Goal: Task Accomplishment & Management: Manage account settings

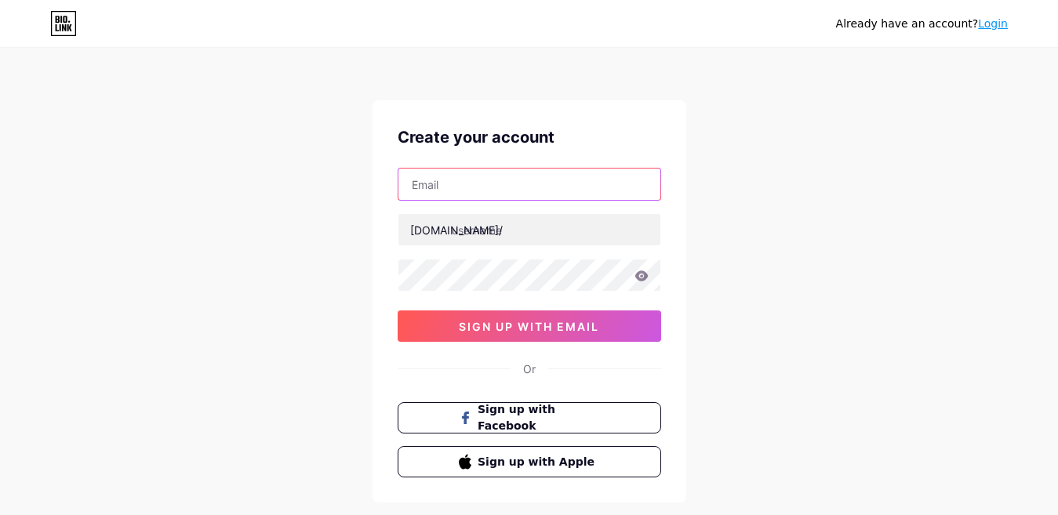
drag, startPoint x: 0, startPoint y: 0, endPoint x: 439, endPoint y: 185, distance: 476.5
click at [439, 185] on input "text" at bounding box center [529, 184] width 262 height 31
type input "[EMAIL_ADDRESS][DOMAIN_NAME]"
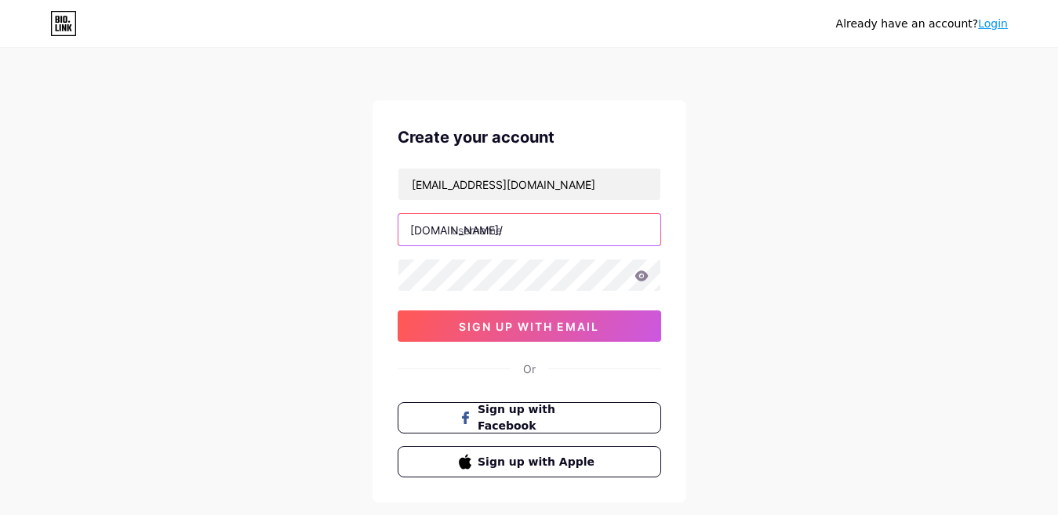
click at [470, 221] on input "text" at bounding box center [529, 229] width 262 height 31
click at [480, 231] on input "text" at bounding box center [529, 229] width 262 height 31
paste input "rupamclinics"
type input "rupamclinics"
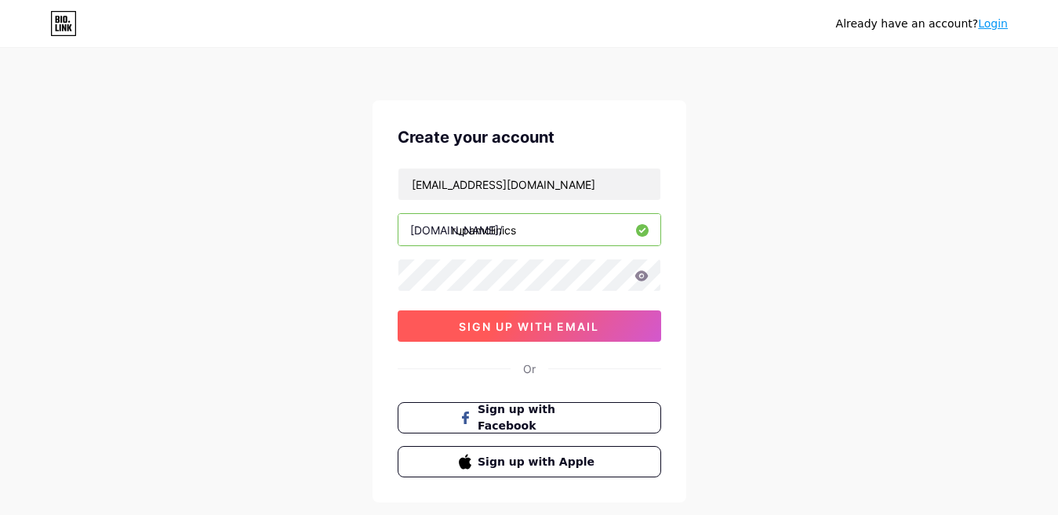
click at [515, 329] on span "sign up with email" at bounding box center [529, 326] width 140 height 13
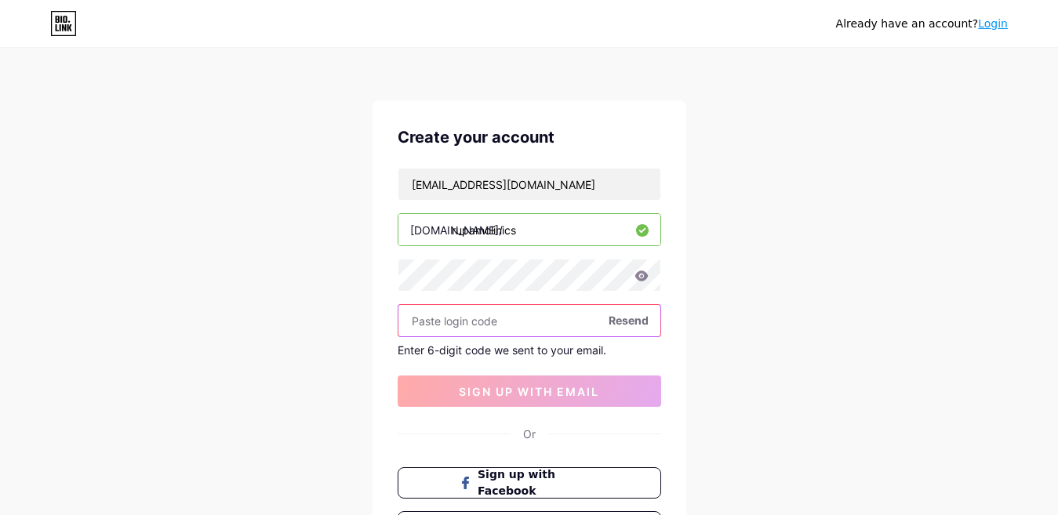
paste input "306826"
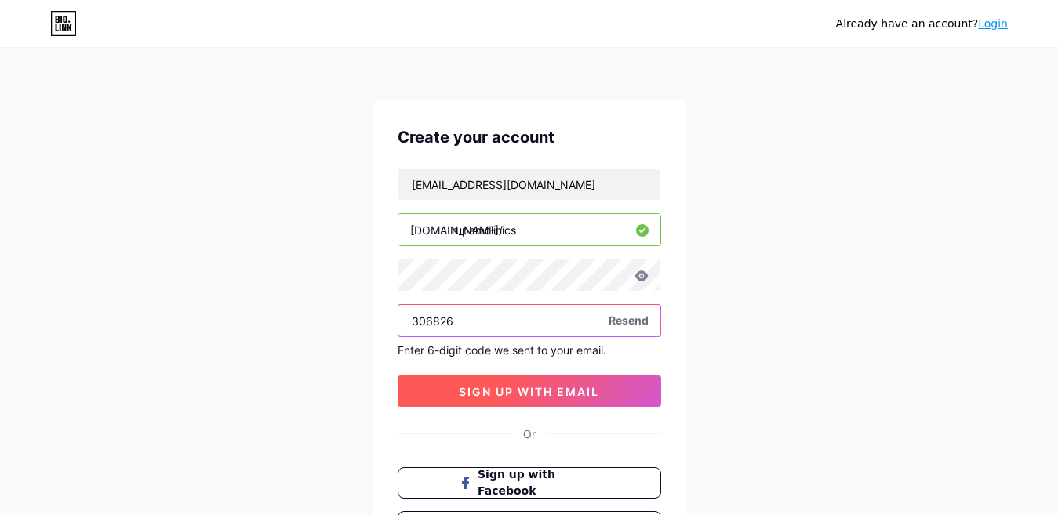
type input "306826"
click at [530, 387] on span "sign up with email" at bounding box center [529, 391] width 140 height 13
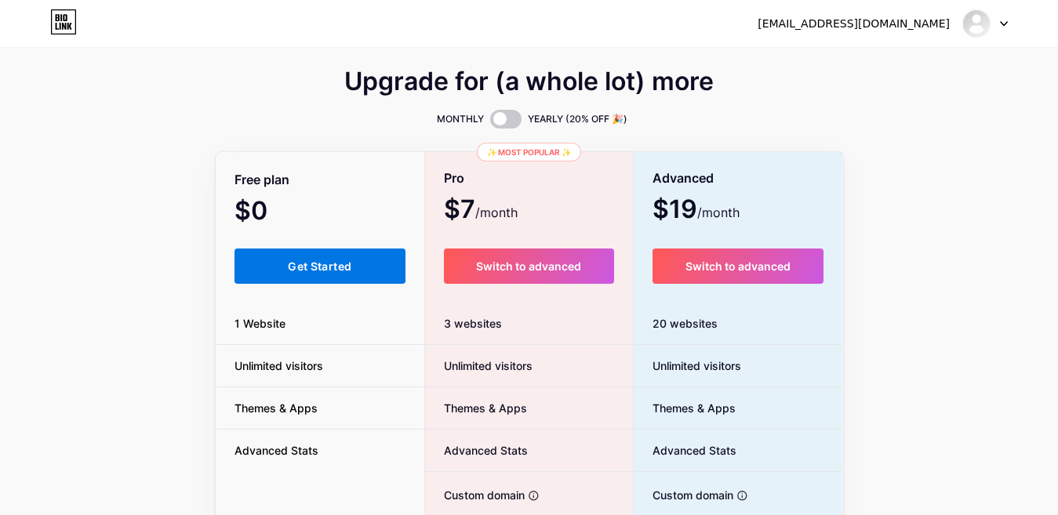
click at [326, 267] on span "Get Started" at bounding box center [320, 266] width 64 height 13
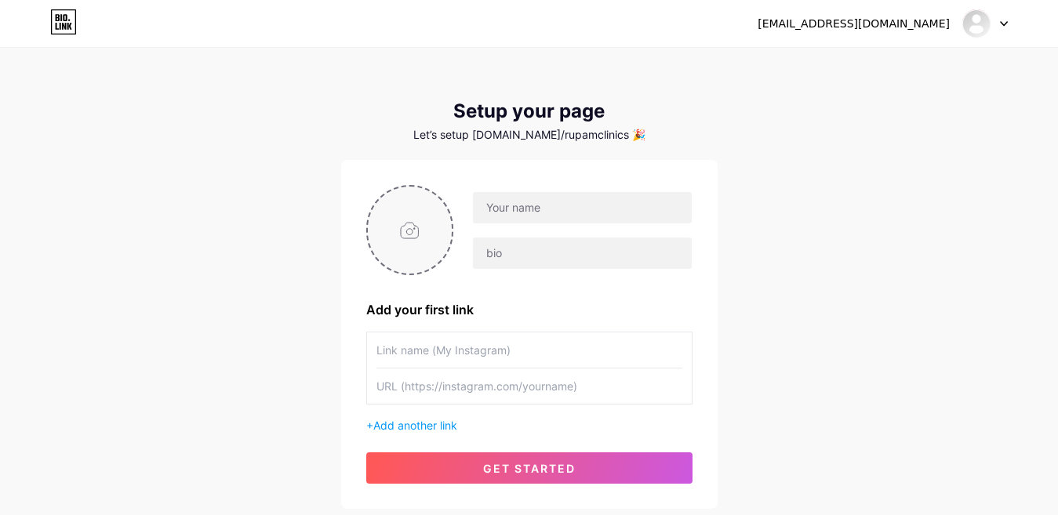
click at [391, 237] on input "file" at bounding box center [410, 230] width 85 height 87
type input "C:\fakepath\Untitled design (6).png"
click at [575, 205] on input "text" at bounding box center [582, 207] width 218 height 31
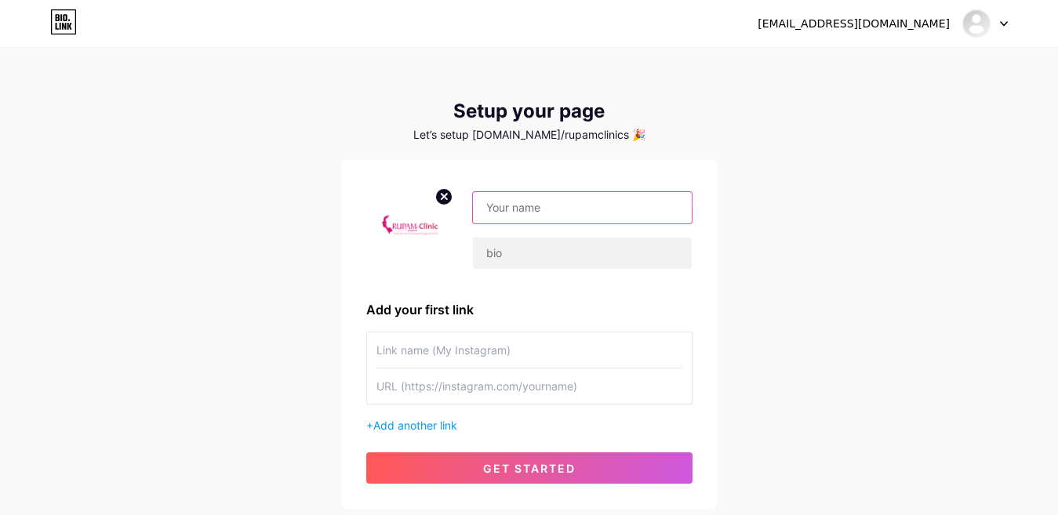
paste input "[PERSON_NAME] Clinic :"
type input "[PERSON_NAME] Clinic"
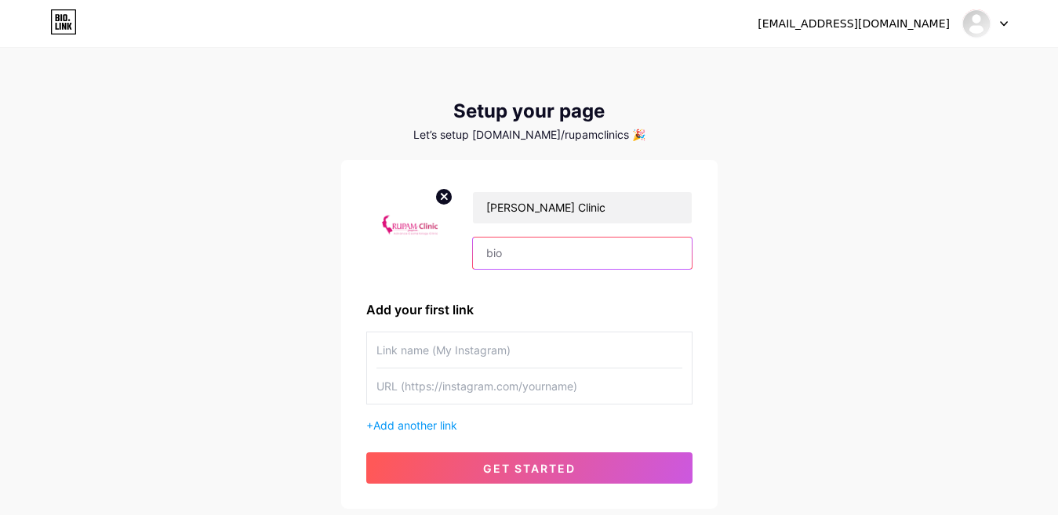
click at [535, 253] on input "text" at bounding box center [582, 253] width 218 height 31
paste input "[PERSON_NAME] Clinics is a healthcare provider dedicated to offering high-quali…"
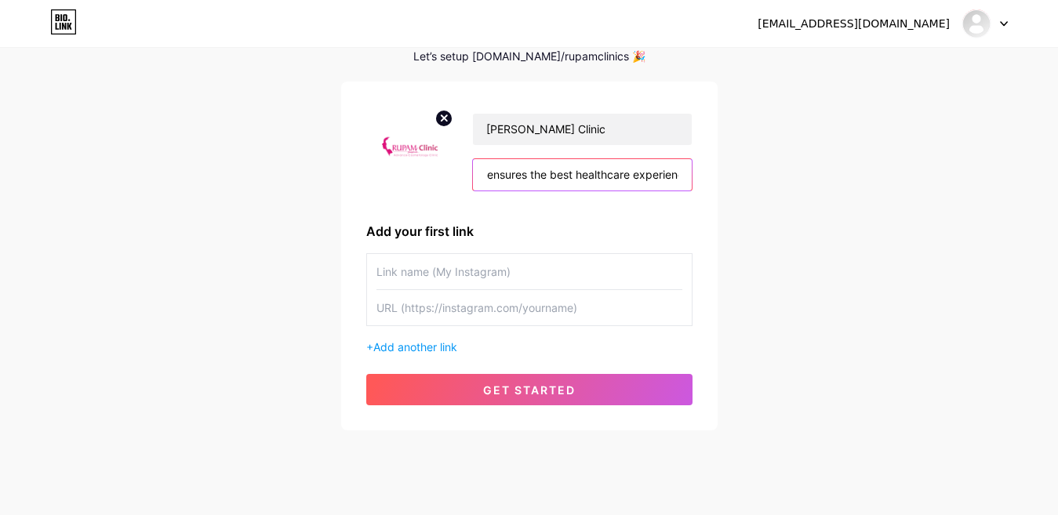
type input "[PERSON_NAME] Clinics is a healthcare provider dedicated to offering high-quali…"
click at [498, 255] on input "text" at bounding box center [529, 271] width 306 height 35
paste input "[PERSON_NAME] Clinic :"
type input "[PERSON_NAME] Clinic"
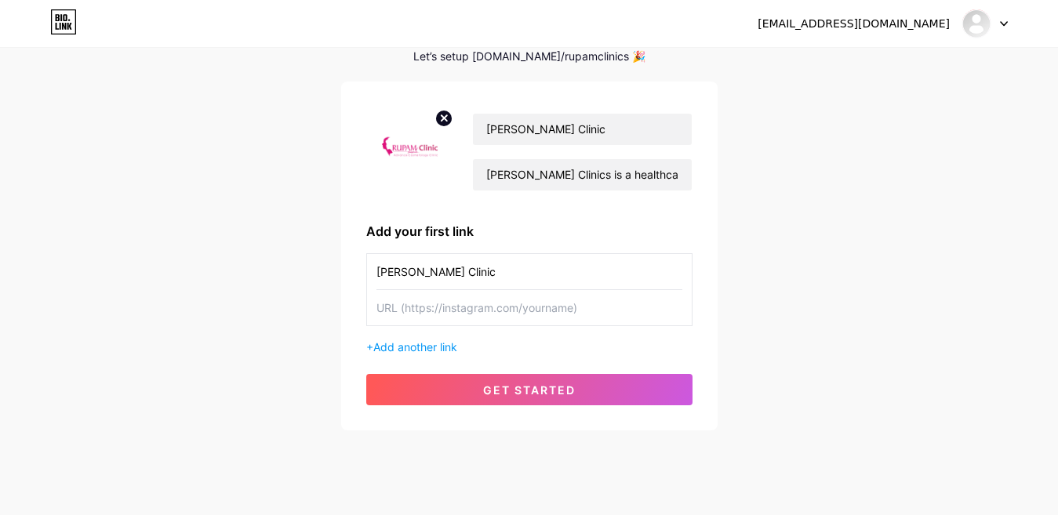
click at [449, 304] on input "text" at bounding box center [529, 307] width 306 height 35
paste input "[URL][DOMAIN_NAME]"
type input "[URL][DOMAIN_NAME]"
click at [422, 345] on span "Add another link" at bounding box center [415, 346] width 84 height 13
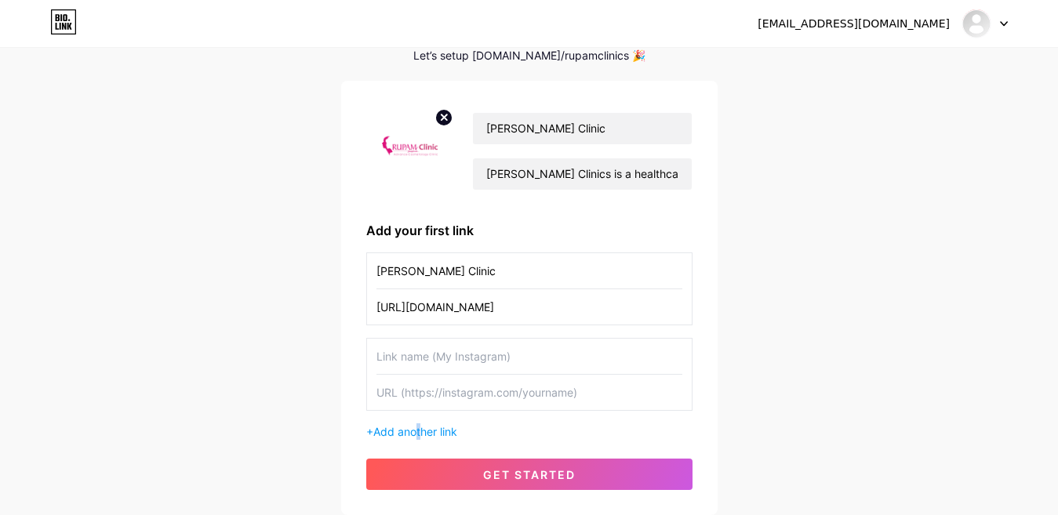
scroll to position [78, 0]
click at [454, 354] on input "text" at bounding box center [529, 357] width 306 height 35
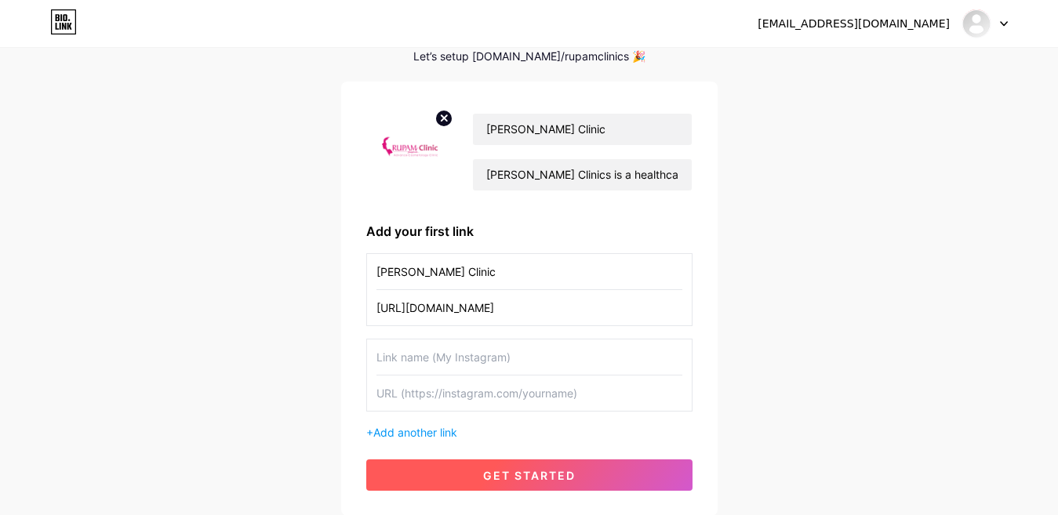
click at [532, 467] on button "get started" at bounding box center [529, 475] width 326 height 31
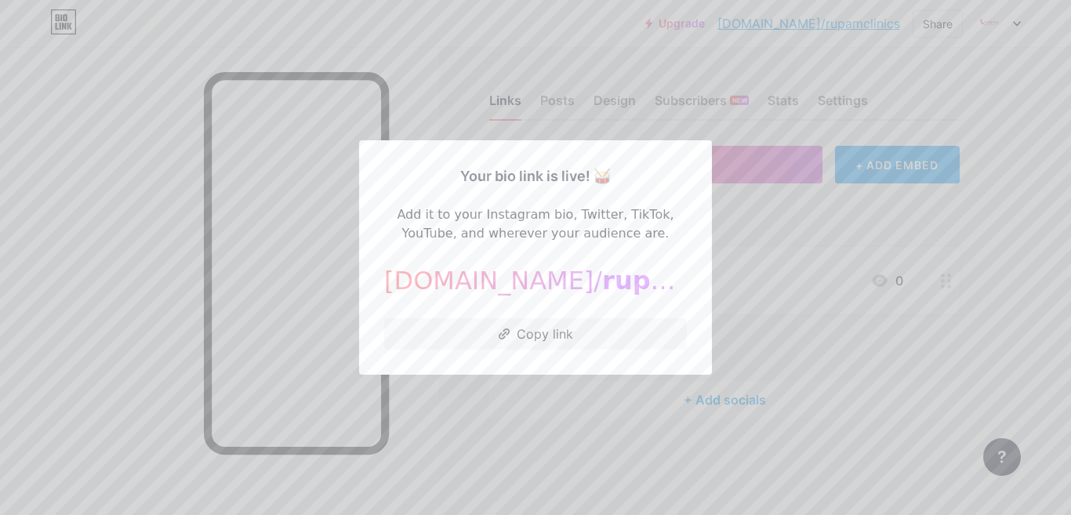
click at [420, 47] on div at bounding box center [535, 257] width 1071 height 515
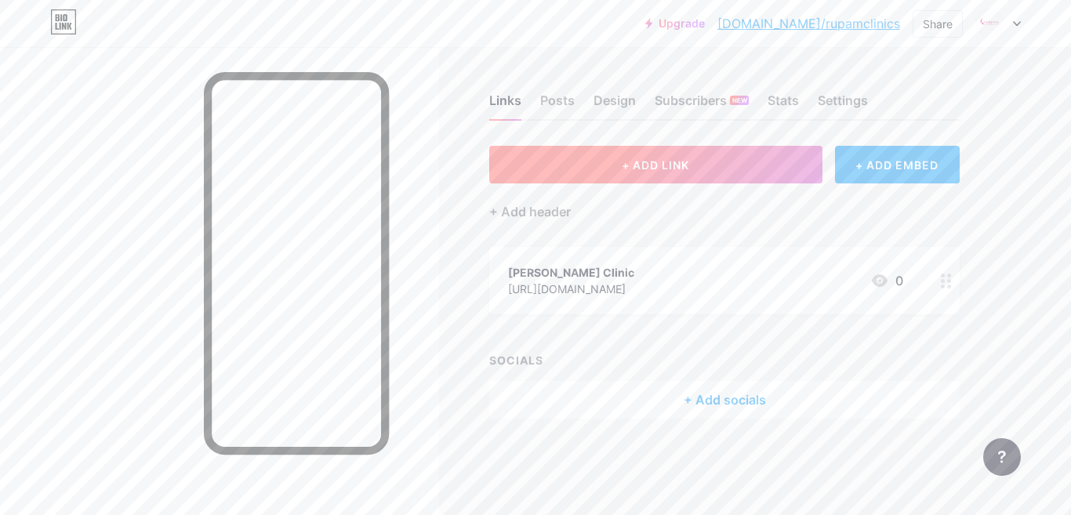
click at [661, 158] on span "+ ADD LINK" at bounding box center [655, 164] width 67 height 13
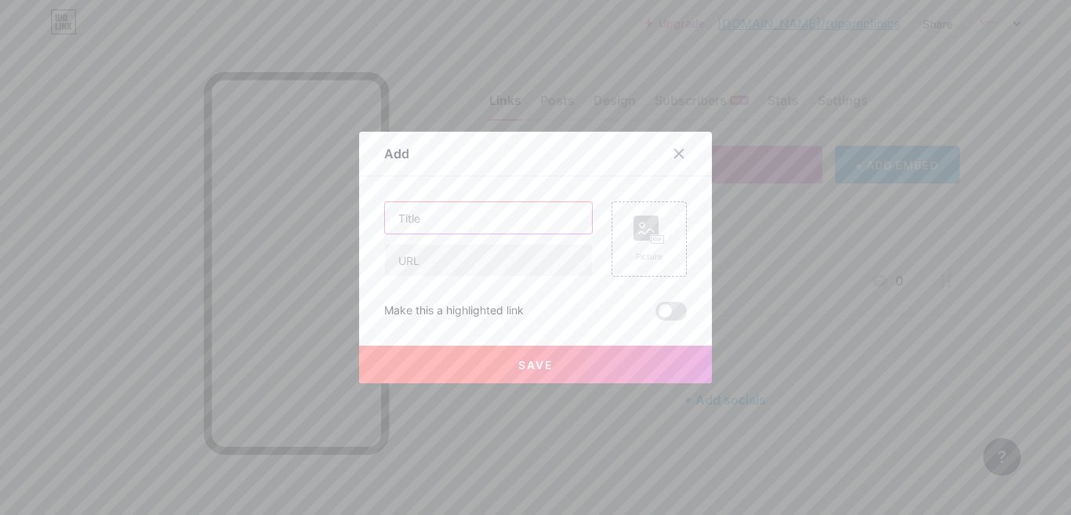
click at [431, 210] on input "text" at bounding box center [488, 217] width 207 height 31
paste input "Best [MEDICAL_DATA] Treatment Clinic [GEOGRAPHIC_DATA]"
type input "Best [MEDICAL_DATA] Treatment Clinic [GEOGRAPHIC_DATA]"
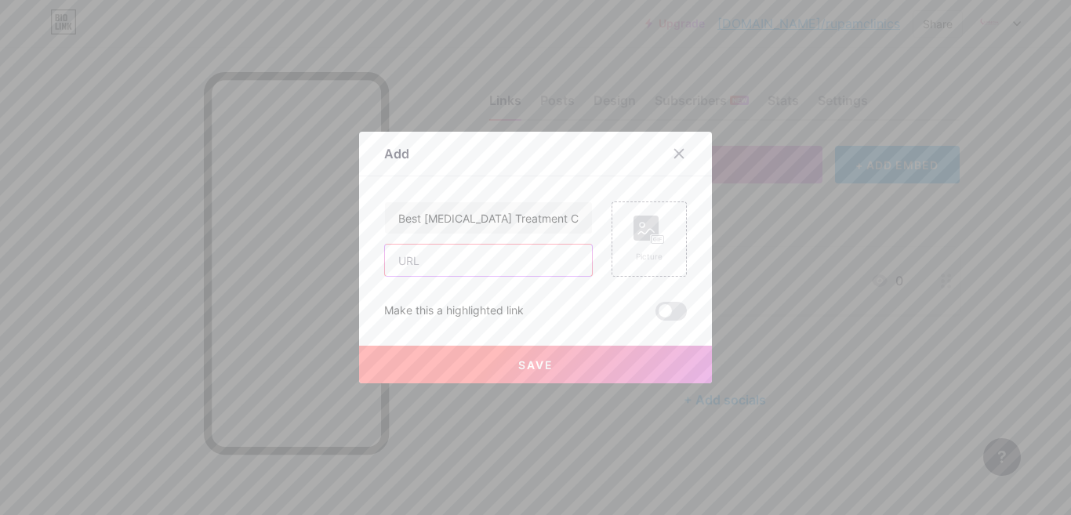
click at [436, 263] on input "text" at bounding box center [488, 260] width 207 height 31
paste input "[URL][DOMAIN_NAME][MEDICAL_DATA]"
type input "[URL][DOMAIN_NAME][MEDICAL_DATA]"
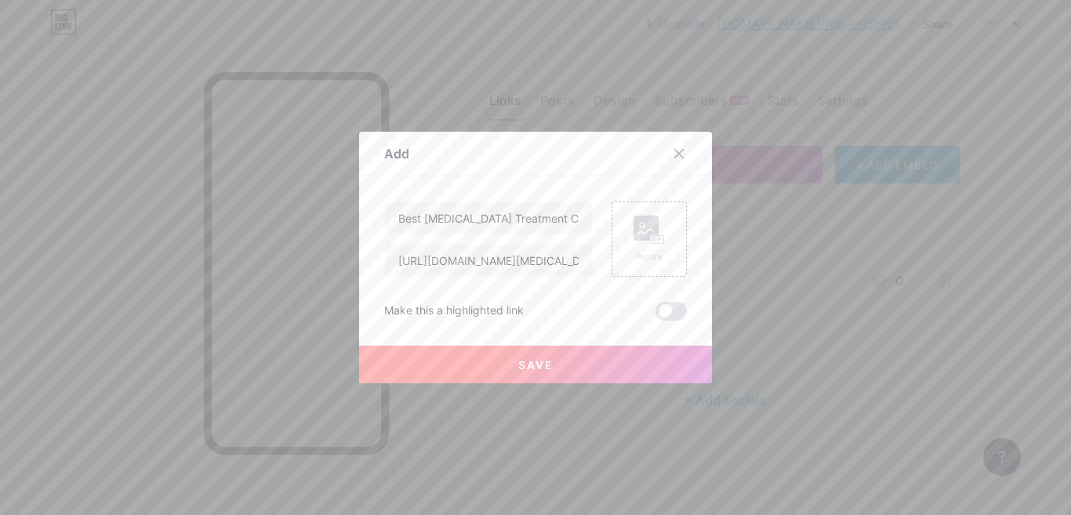
click at [527, 371] on button "Save" at bounding box center [535, 365] width 353 height 38
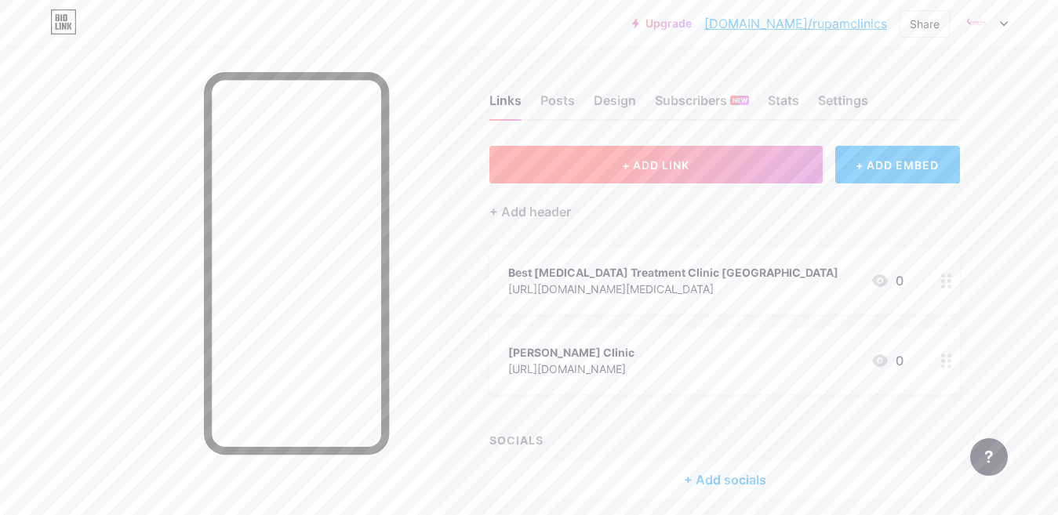
click at [671, 153] on button "+ ADD LINK" at bounding box center [655, 165] width 333 height 38
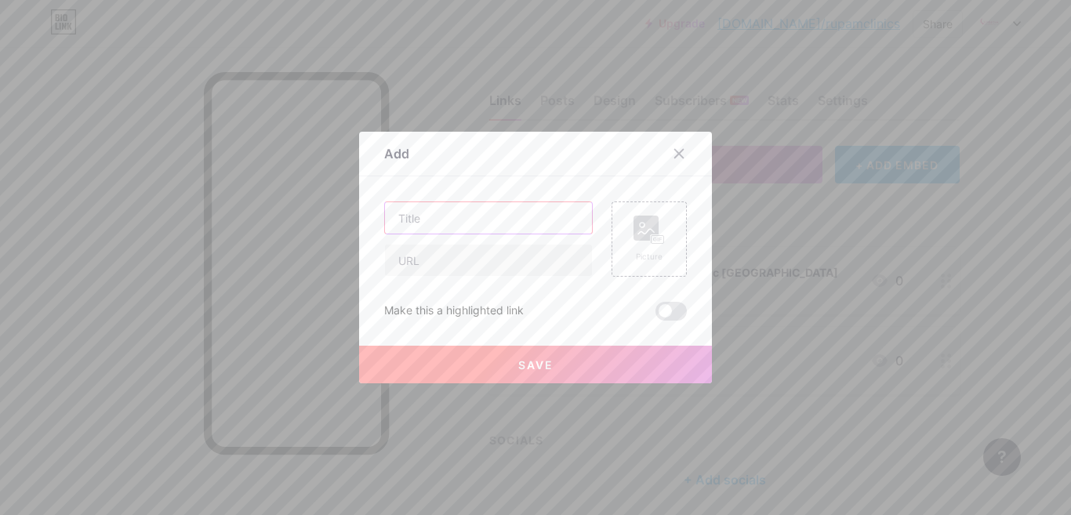
click at [412, 219] on input "text" at bounding box center [488, 217] width 207 height 31
paste input "Hair Treatment Clinic in [GEOGRAPHIC_DATA]"
type input "Hair Treatment Clinic in [GEOGRAPHIC_DATA]"
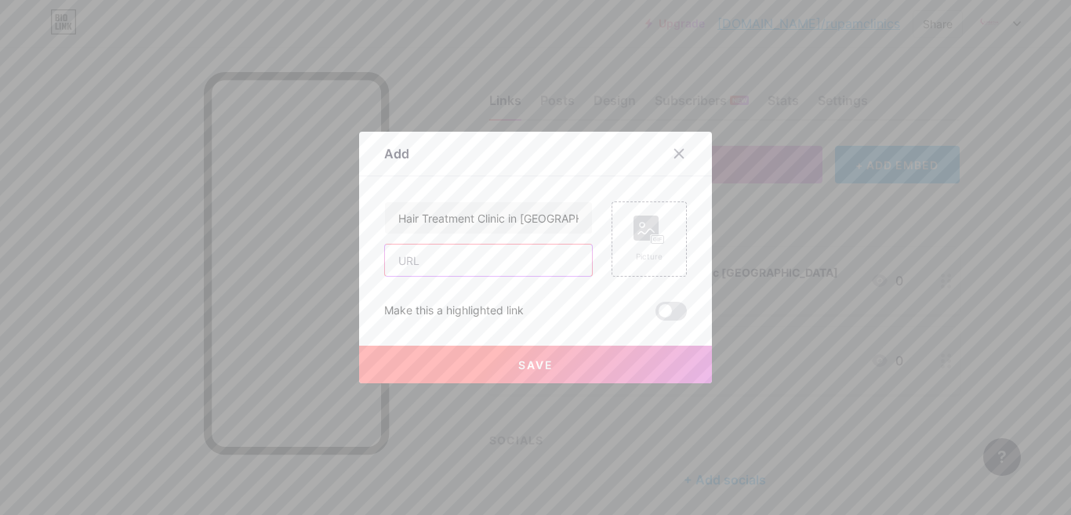
click at [476, 251] on input "text" at bounding box center [488, 260] width 207 height 31
paste input "[URL][DOMAIN_NAME]"
type input "[URL][DOMAIN_NAME]"
click at [532, 367] on span "Save" at bounding box center [535, 364] width 35 height 13
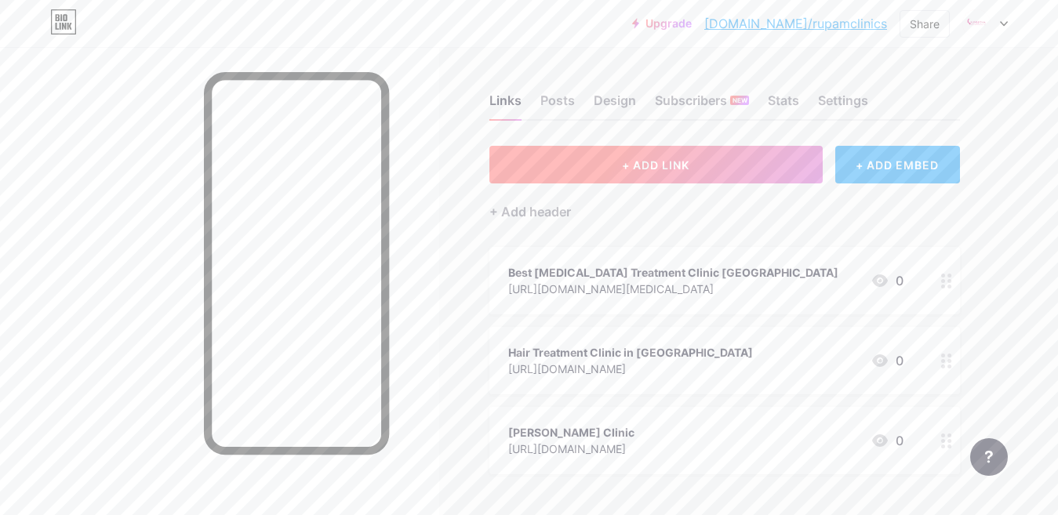
click at [703, 164] on button "+ ADD LINK" at bounding box center [655, 165] width 333 height 38
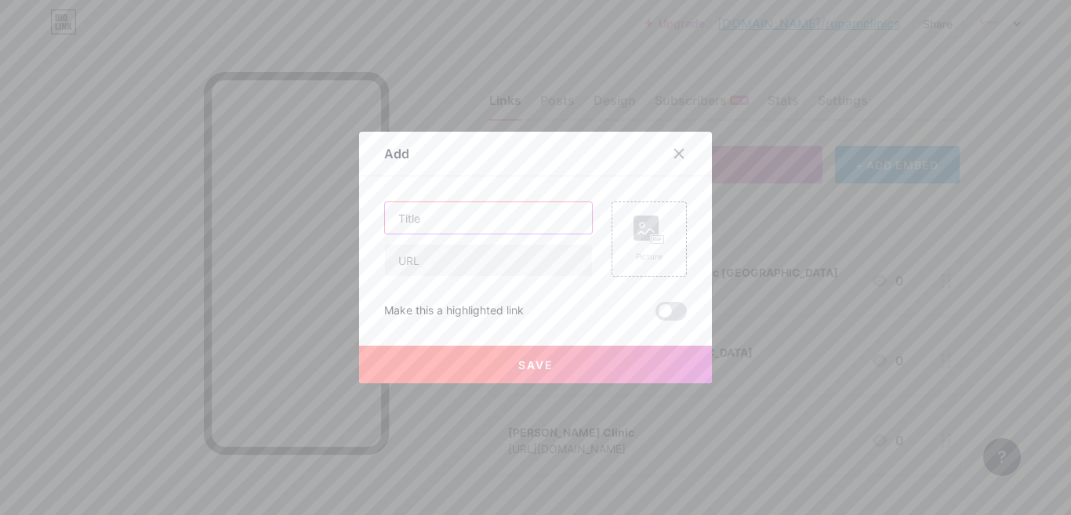
click at [425, 220] on input "text" at bounding box center [488, 217] width 207 height 31
paste input "Best [MEDICAL_DATA] Treatment Clinic in [GEOGRAPHIC_DATA]"
type input "Best [MEDICAL_DATA] Treatment Clinic in [GEOGRAPHIC_DATA]"
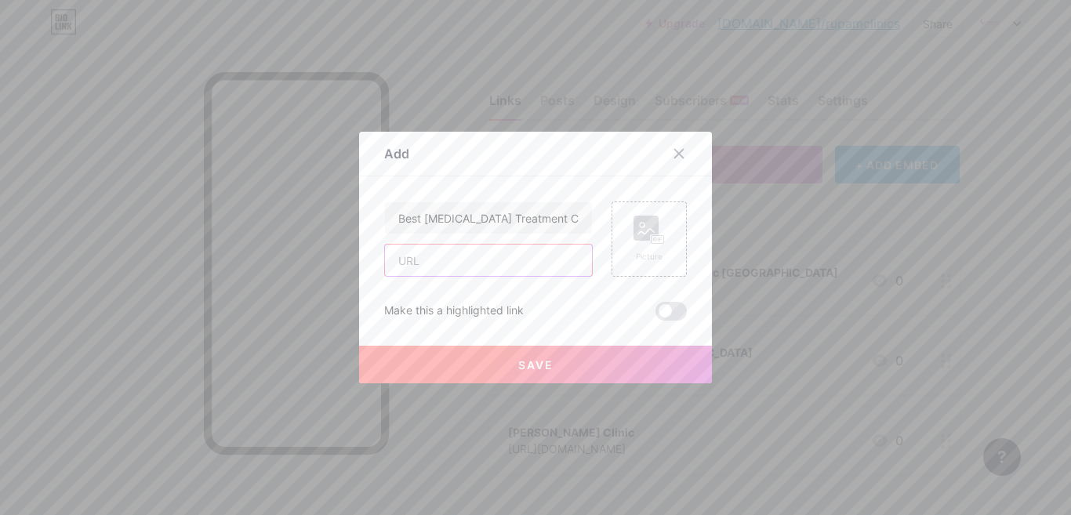
click at [460, 263] on input "text" at bounding box center [488, 260] width 207 height 31
paste input "[URL][DOMAIN_NAME]"
type input "[URL][DOMAIN_NAME]"
click at [491, 354] on button "Save" at bounding box center [535, 365] width 353 height 38
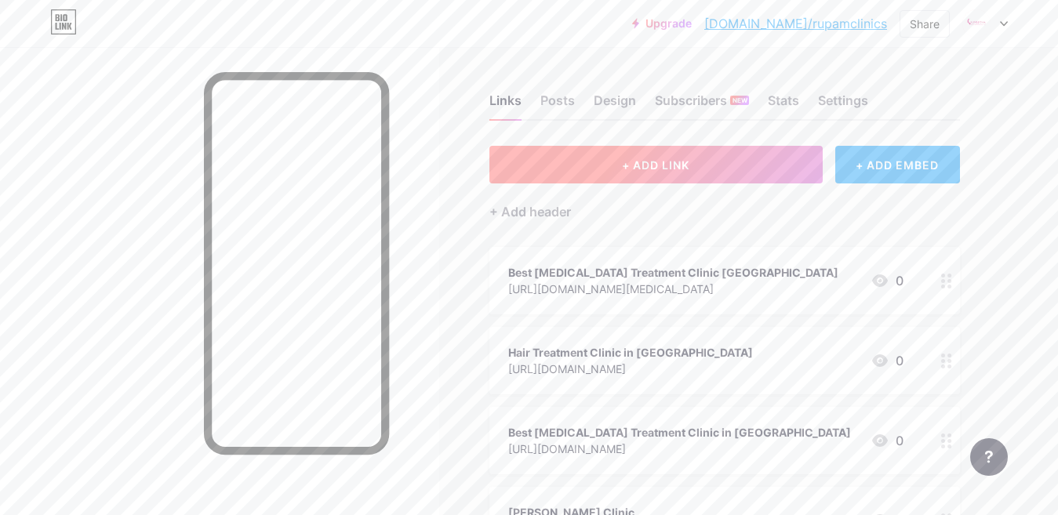
click at [663, 152] on button "+ ADD LINK" at bounding box center [655, 165] width 333 height 38
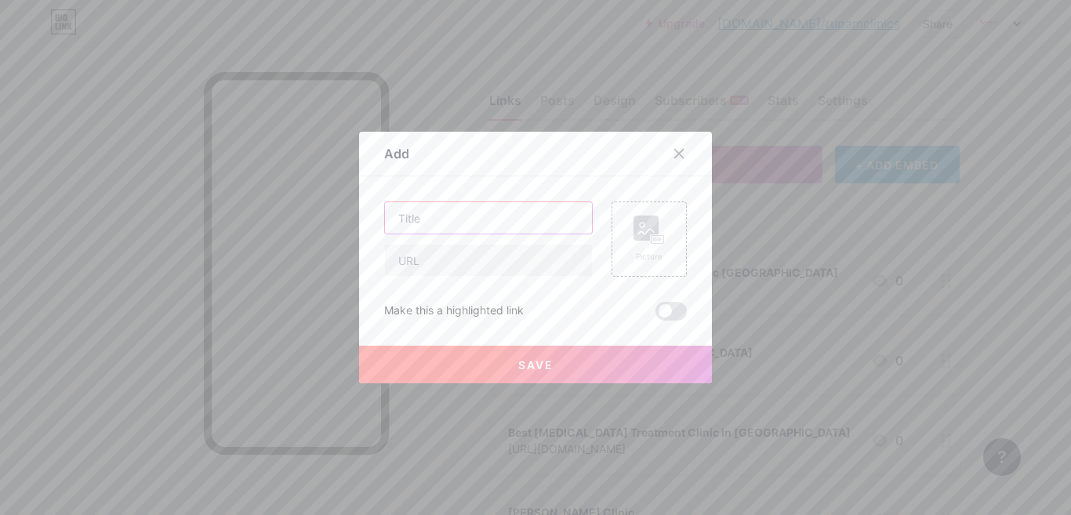
click at [461, 213] on input "text" at bounding box center [488, 217] width 207 height 31
paste input "Top [MEDICAL_DATA] Clinic Bhubaneswar"
type input "Top [MEDICAL_DATA] Clinic Bhubaneswar"
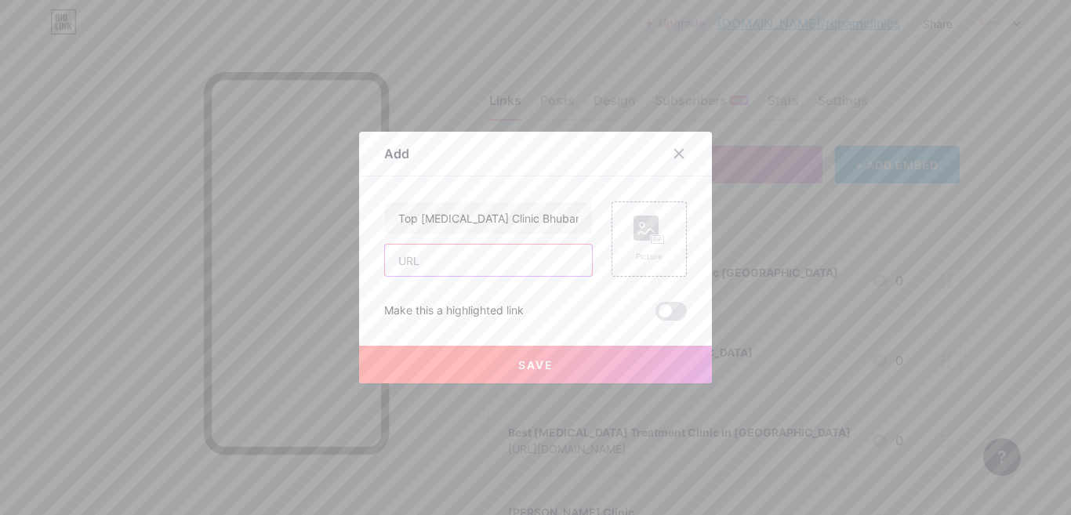
click at [459, 269] on input "text" at bounding box center [488, 260] width 207 height 31
paste input "[URL][DOMAIN_NAME]"
type input "[URL][DOMAIN_NAME]"
click at [503, 350] on button "Save" at bounding box center [535, 365] width 353 height 38
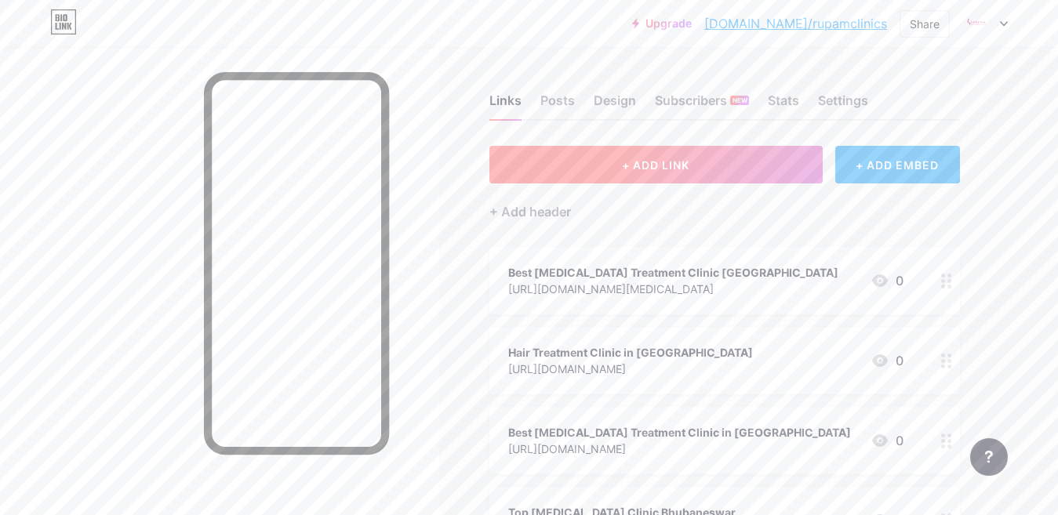
click at [642, 165] on span "+ ADD LINK" at bounding box center [655, 164] width 67 height 13
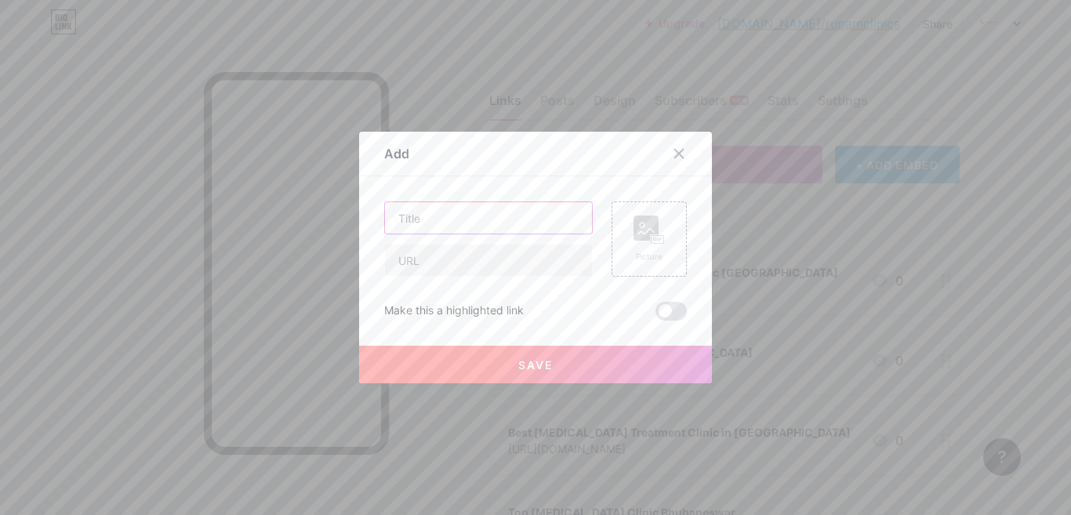
click at [457, 219] on input "text" at bounding box center [488, 217] width 207 height 31
paste input "Best Hydra Facial Treatment Clinic Bhubaneswar"
type input "Best Hydra Facial Treatment Clinic Bhubaneswar"
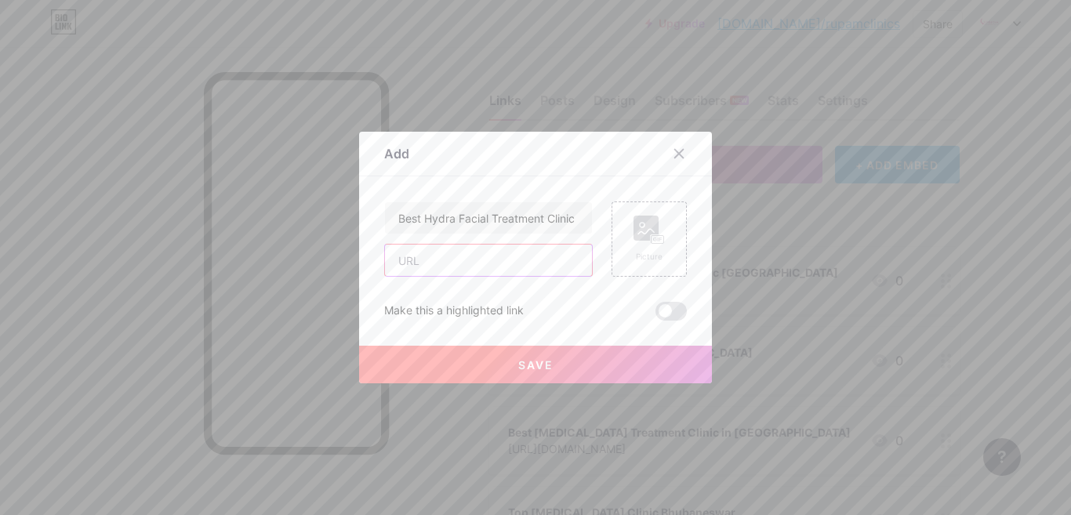
click at [455, 262] on input "text" at bounding box center [488, 260] width 207 height 31
paste input "[URL][DOMAIN_NAME]"
type input "[URL][DOMAIN_NAME]"
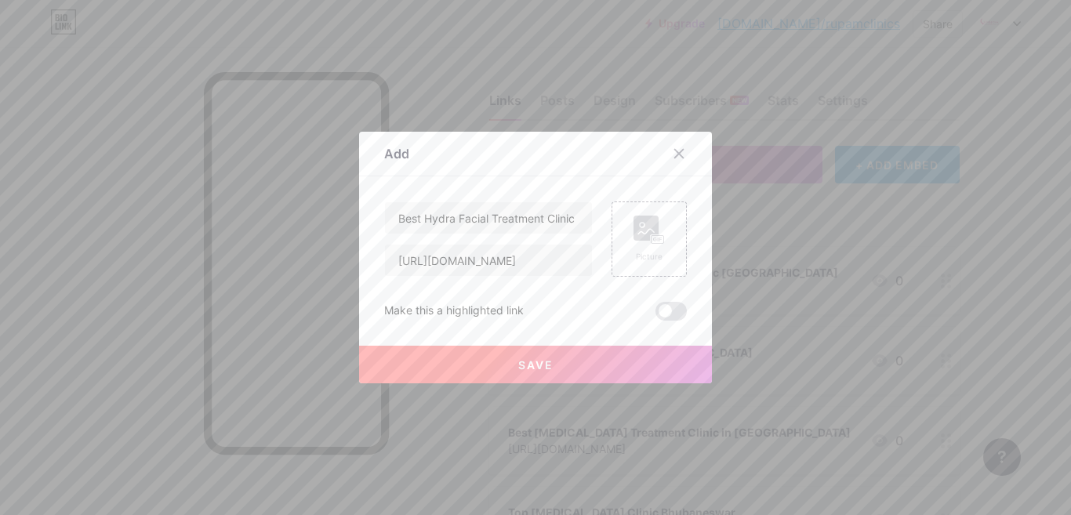
click at [508, 358] on button "Save" at bounding box center [535, 365] width 353 height 38
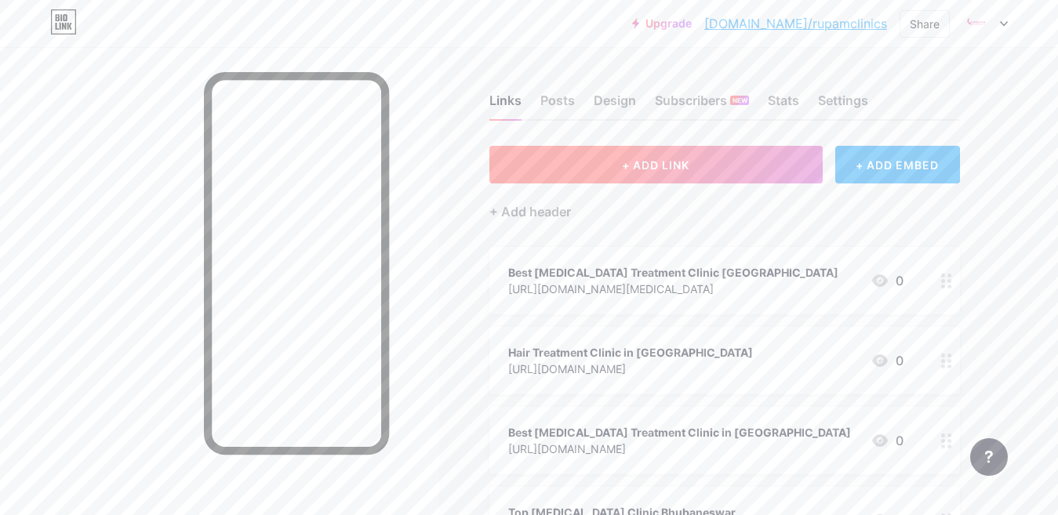
click at [640, 177] on button "+ ADD LINK" at bounding box center [655, 165] width 333 height 38
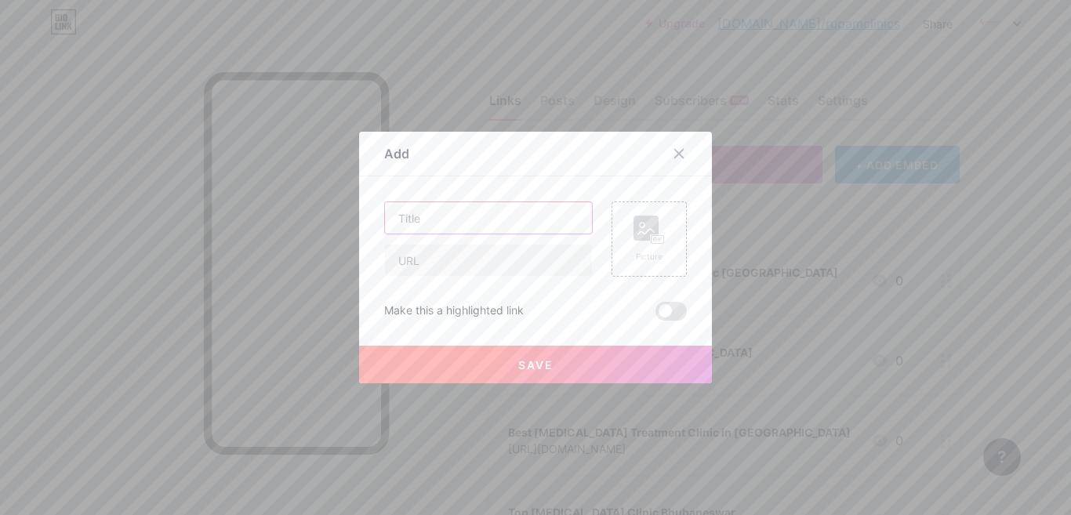
click at [470, 210] on input "text" at bounding box center [488, 217] width 207 height 31
paste input "Pimple Scar Treatment Clinic in [GEOGRAPHIC_DATA]"
type input "Pimple Scar Treatment Clinic in [GEOGRAPHIC_DATA]"
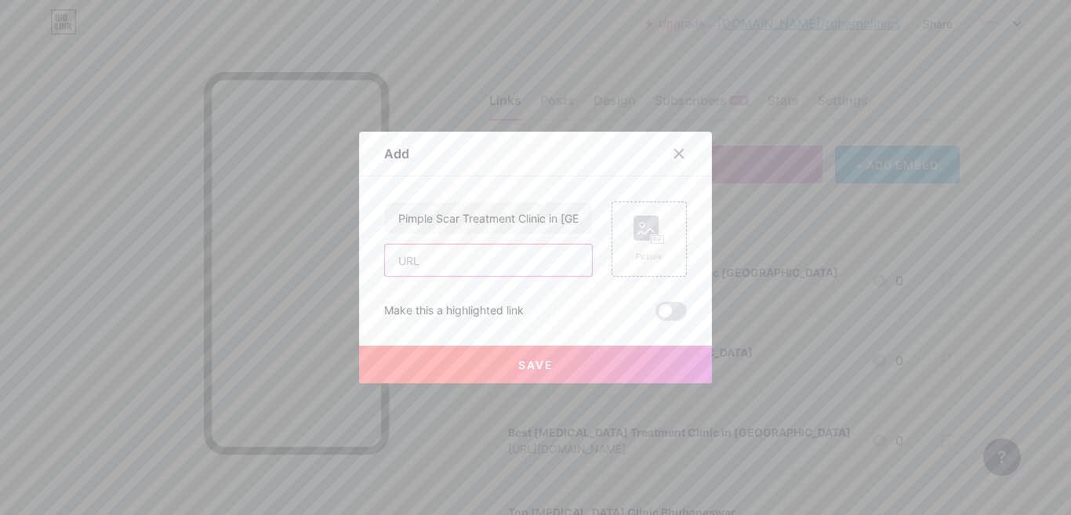
click at [467, 256] on input "text" at bounding box center [488, 260] width 207 height 31
paste input "[URL][DOMAIN_NAME]"
type input "[URL][DOMAIN_NAME]"
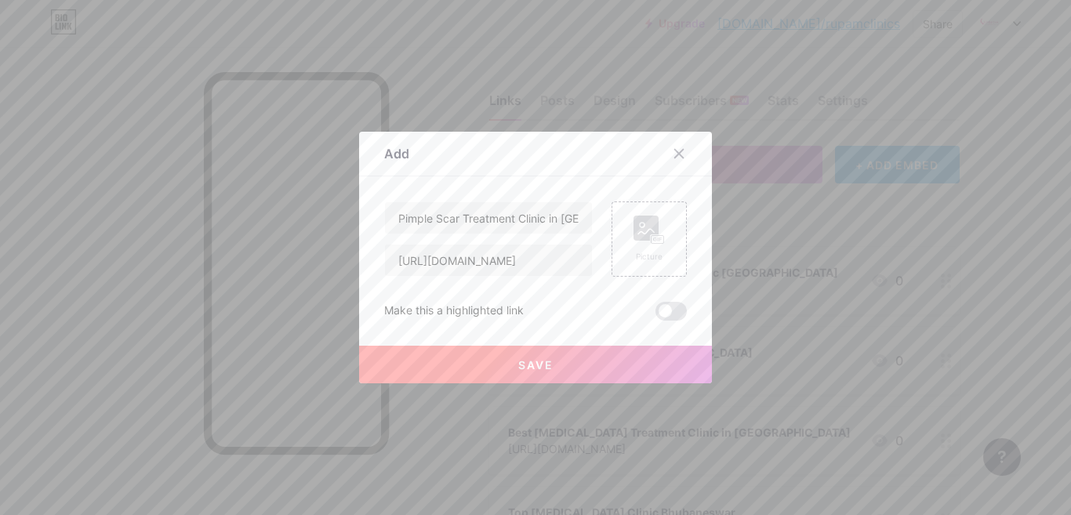
click at [525, 368] on span "Save" at bounding box center [535, 364] width 35 height 13
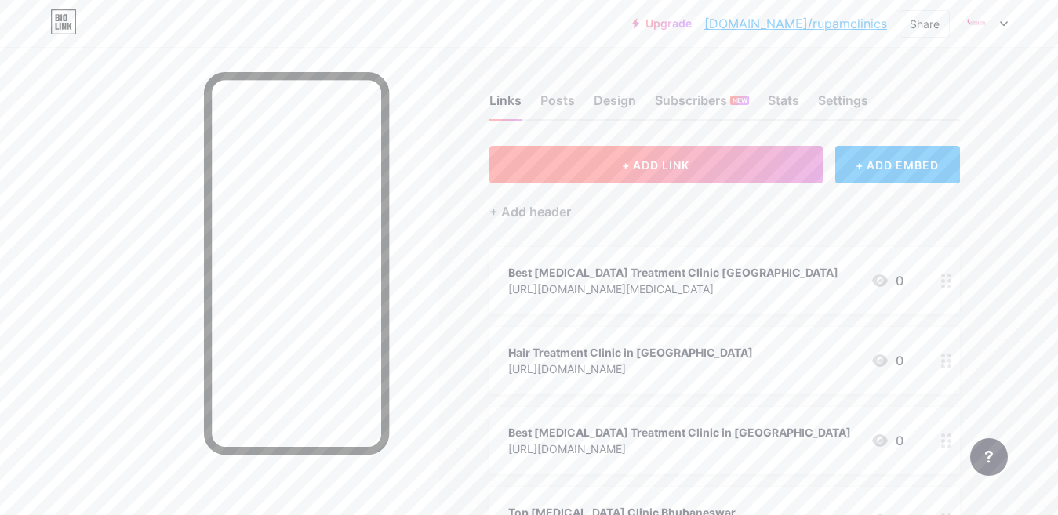
click at [641, 170] on span "+ ADD LINK" at bounding box center [655, 164] width 67 height 13
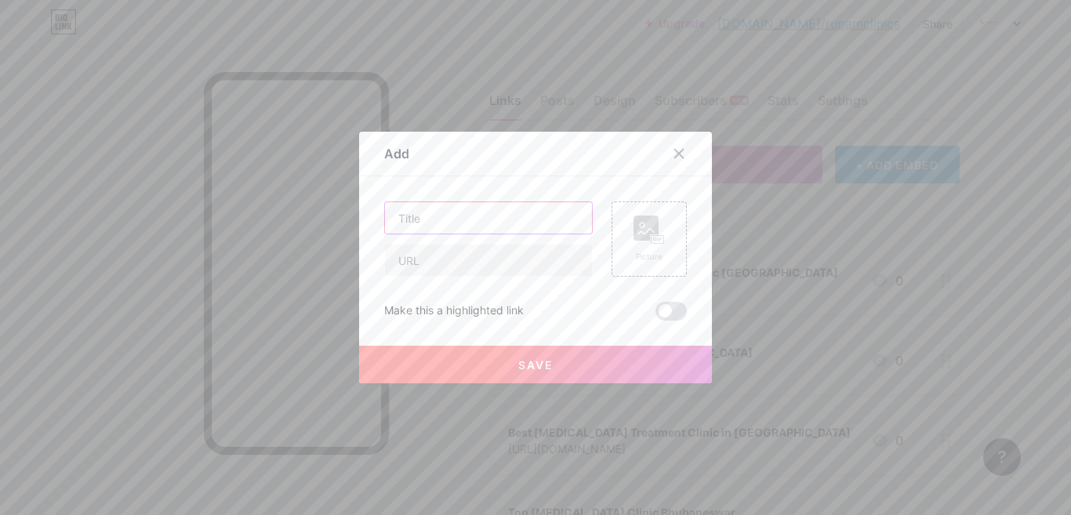
click at [478, 214] on input "text" at bounding box center [488, 217] width 207 height 31
paste input "Best acne peel treatment clinic in [GEOGRAPHIC_DATA]"
type input "Best acne peel treatment clinic in [GEOGRAPHIC_DATA]"
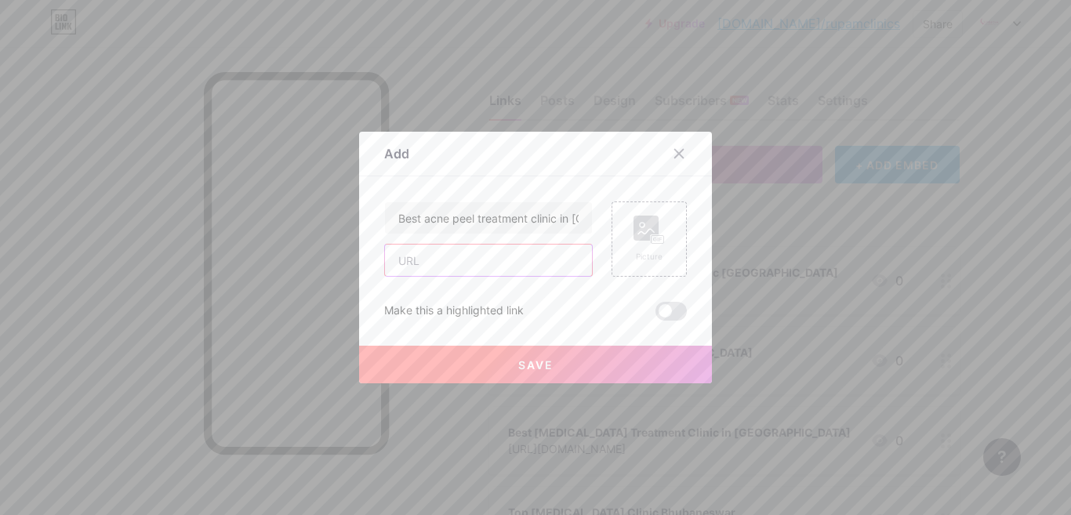
click at [436, 253] on input "text" at bounding box center [488, 260] width 207 height 31
paste input "[URL][DOMAIN_NAME]"
type input "[URL][DOMAIN_NAME]"
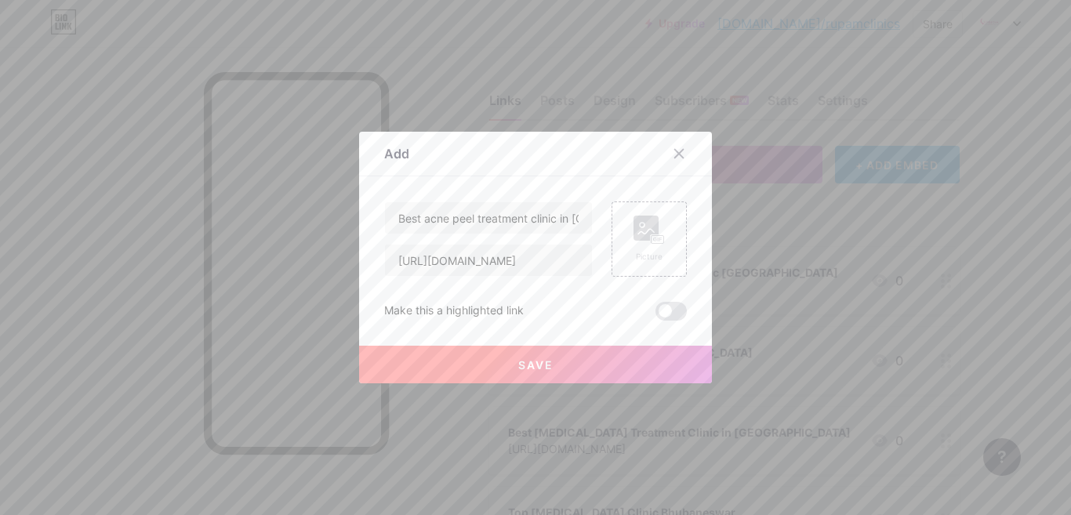
click at [538, 359] on span "Save" at bounding box center [535, 364] width 35 height 13
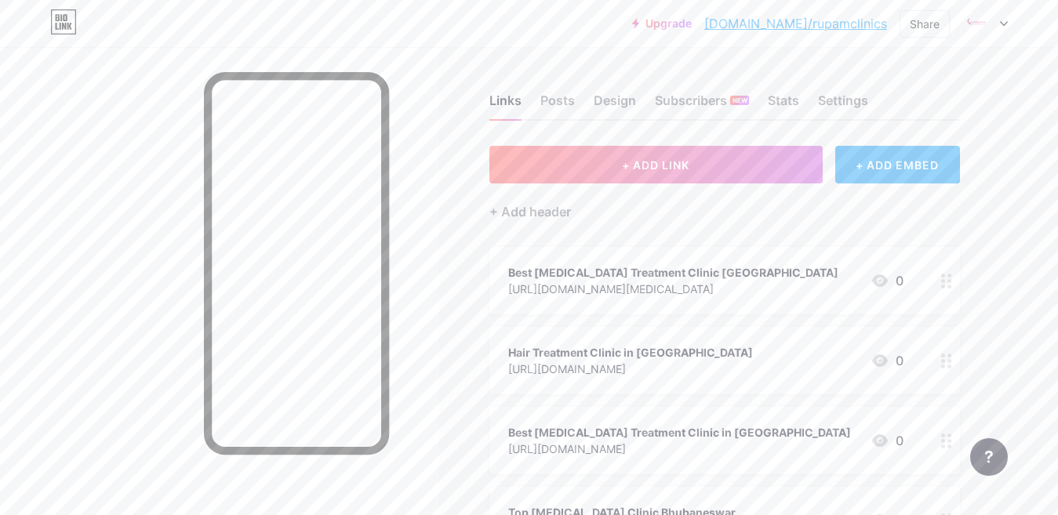
click at [630, 187] on div "+ Add header" at bounding box center [724, 202] width 470 height 38
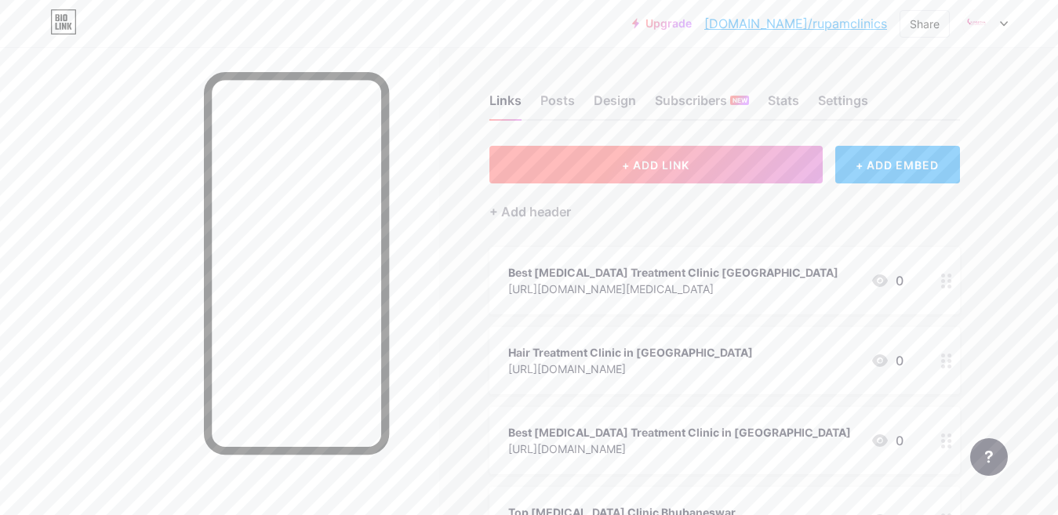
click at [633, 164] on span "+ ADD LINK" at bounding box center [655, 164] width 67 height 13
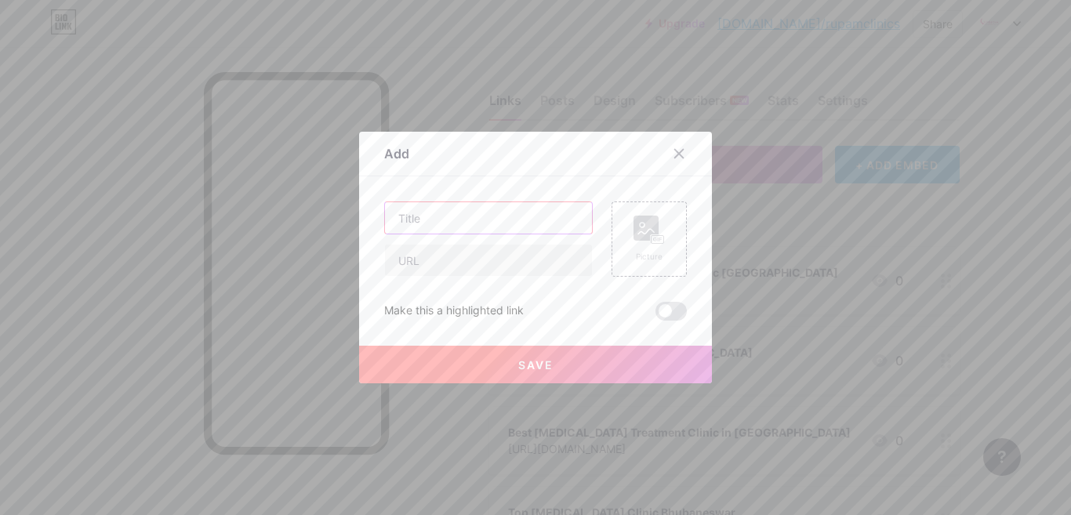
click at [474, 226] on input "text" at bounding box center [488, 217] width 207 height 31
paste input "Best Clinic for Face [MEDICAL_DATA] Treatment in [GEOGRAPHIC_DATA]"
type input "Best Clinic for Face [MEDICAL_DATA] Treatment in [GEOGRAPHIC_DATA]"
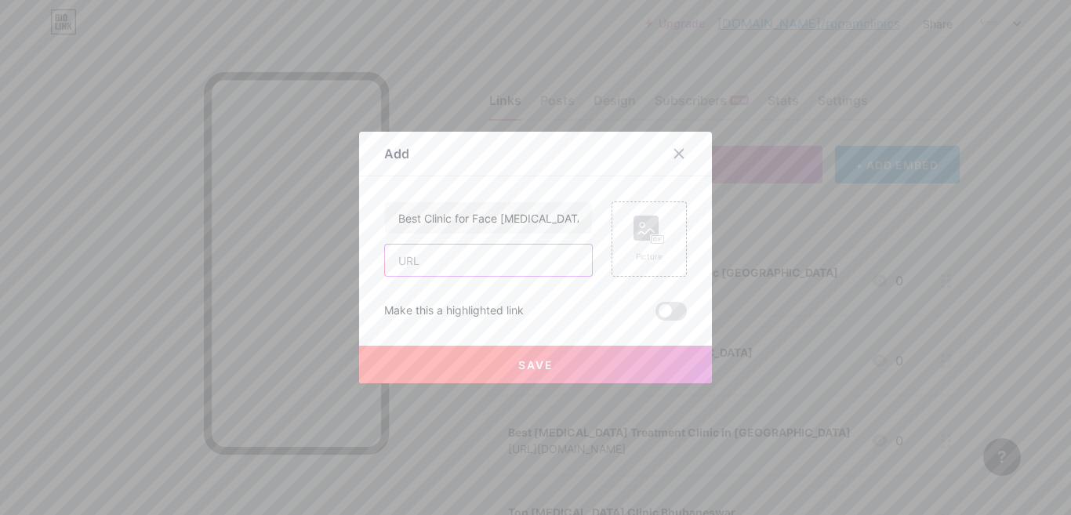
click at [471, 270] on input "text" at bounding box center [488, 260] width 207 height 31
paste input "[URL][DOMAIN_NAME][MEDICAL_DATA]"
type input "[URL][DOMAIN_NAME][MEDICAL_DATA]"
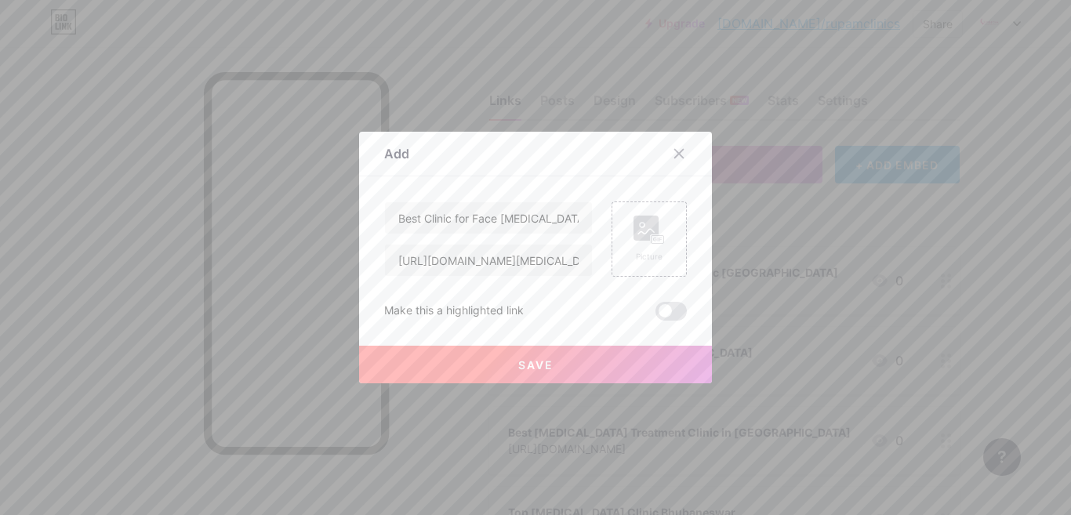
click at [474, 365] on button "Save" at bounding box center [535, 365] width 353 height 38
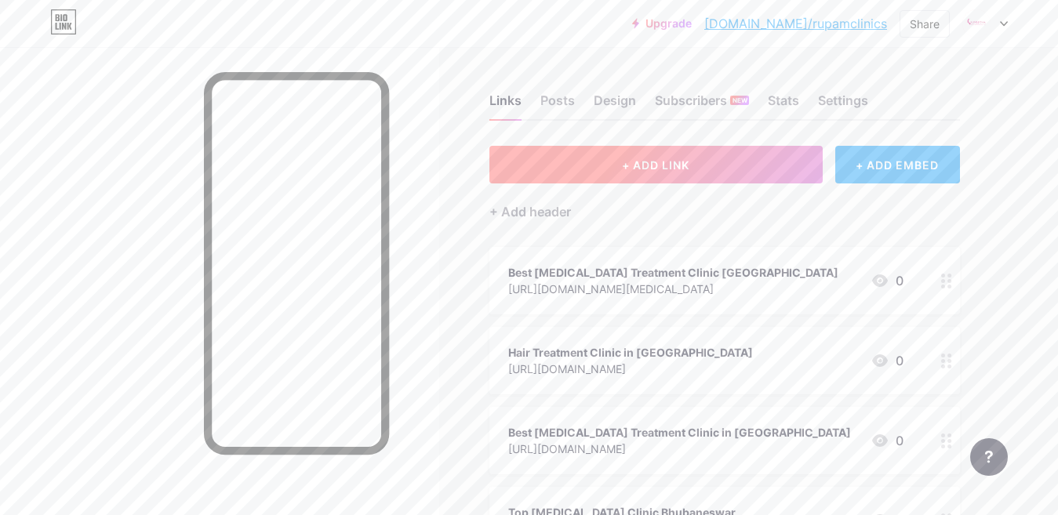
click at [624, 172] on button "+ ADD LINK" at bounding box center [655, 165] width 333 height 38
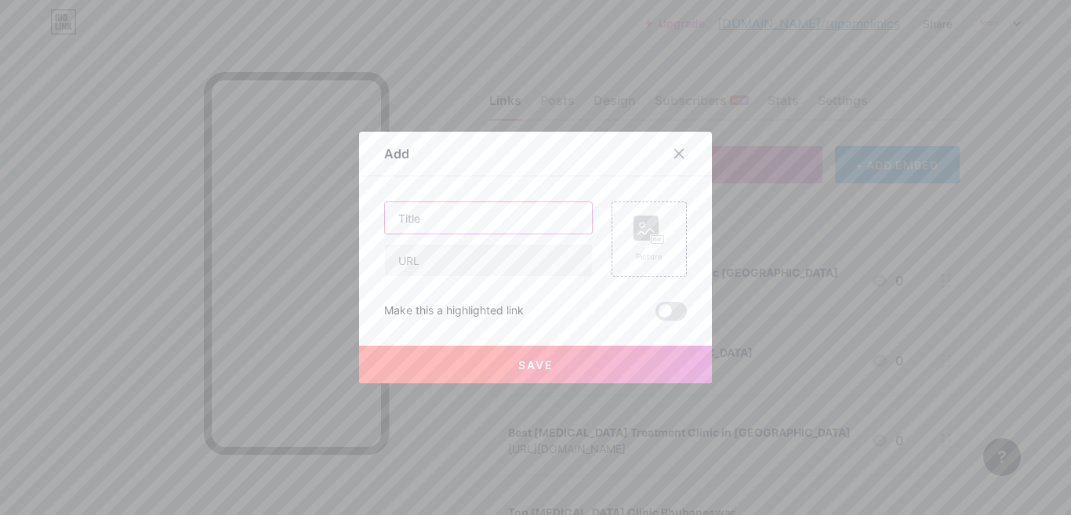
click at [470, 204] on input "text" at bounding box center [488, 217] width 207 height 31
paste input "Skincare Clinic in [GEOGRAPHIC_DATA]"
type input "Skincare Clinic in [GEOGRAPHIC_DATA]"
click at [448, 258] on input "text" at bounding box center [488, 260] width 207 height 31
paste input "[URL][DOMAIN_NAME]"
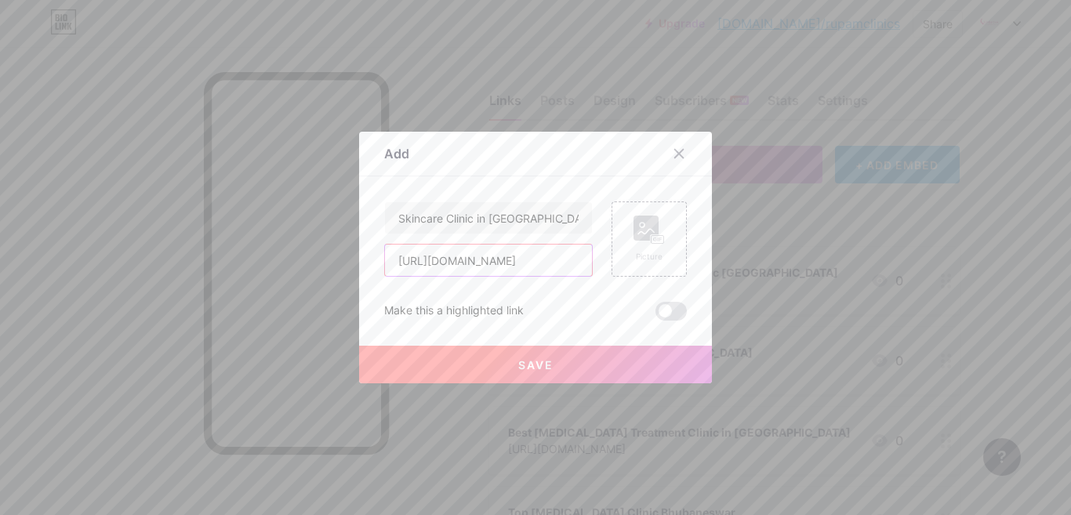
type input "[URL][DOMAIN_NAME]"
click at [481, 356] on button "Save" at bounding box center [535, 365] width 353 height 38
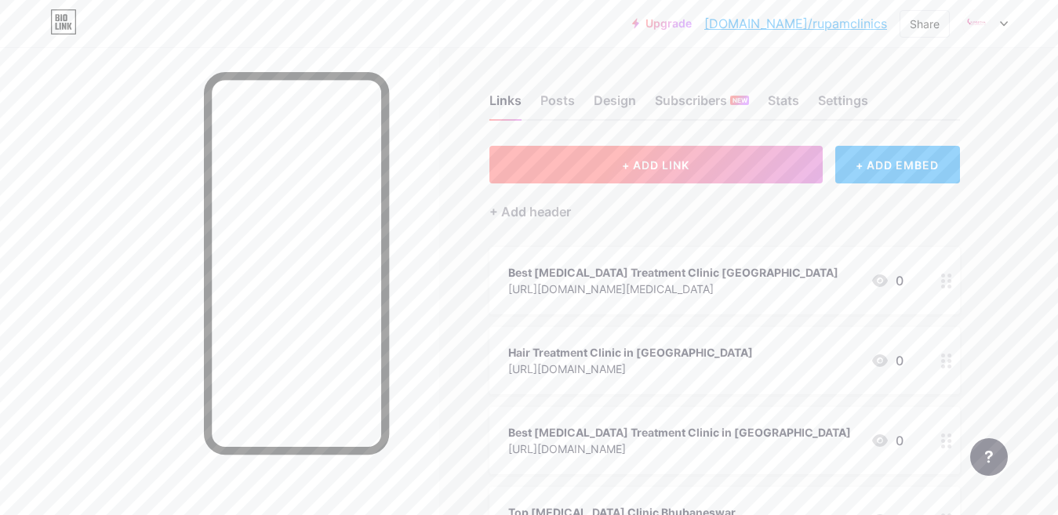
click at [652, 160] on span "+ ADD LINK" at bounding box center [655, 164] width 67 height 13
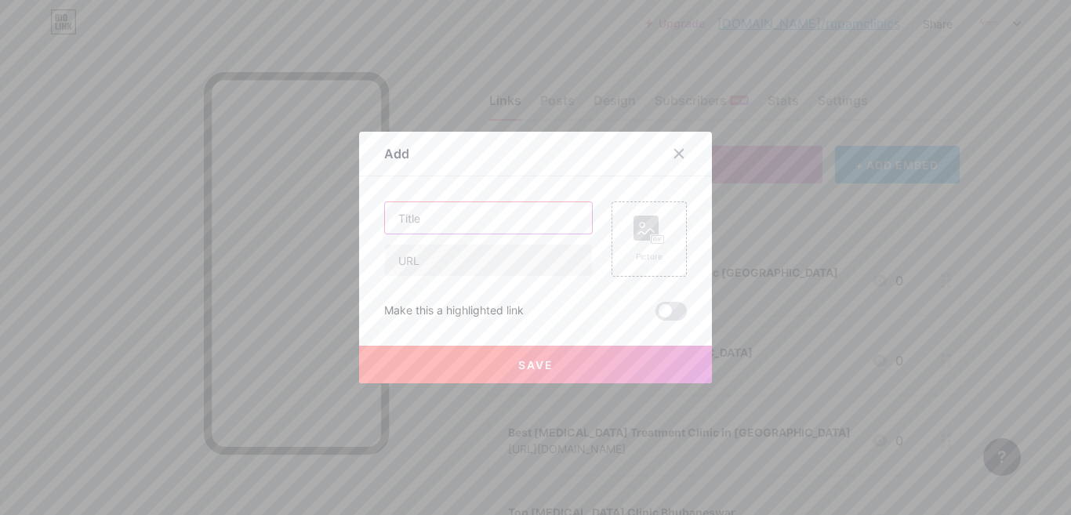
click at [431, 215] on input "text" at bounding box center [488, 217] width 207 height 31
paste input "[MEDICAL_DATA] treatment In [GEOGRAPHIC_DATA]"
type input "[MEDICAL_DATA] treatment In [GEOGRAPHIC_DATA]"
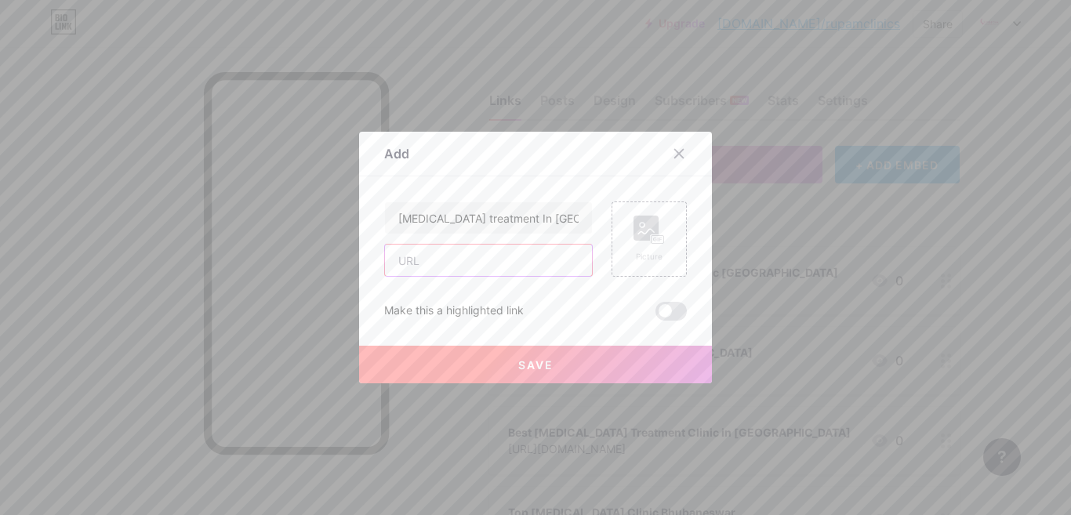
click at [462, 262] on input "text" at bounding box center [488, 260] width 207 height 31
paste input "[URL][DOMAIN_NAME]"
type input "[URL][DOMAIN_NAME]"
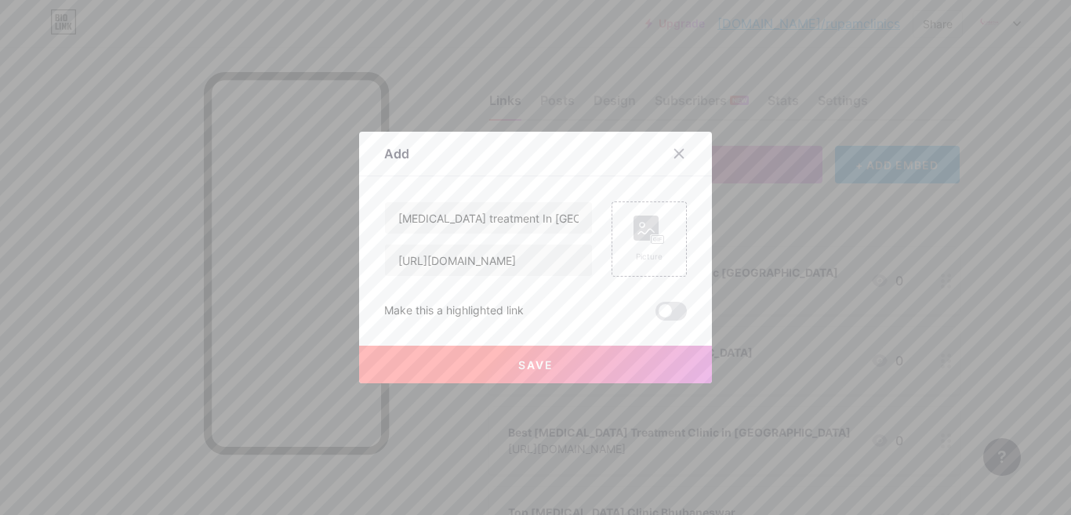
click at [489, 365] on button "Save" at bounding box center [535, 365] width 353 height 38
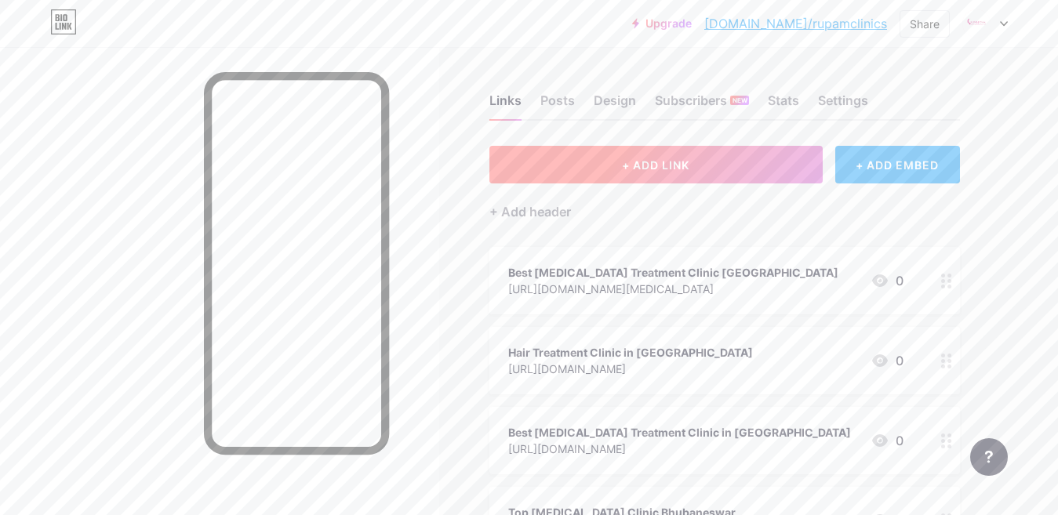
click at [611, 167] on button "+ ADD LINK" at bounding box center [655, 165] width 333 height 38
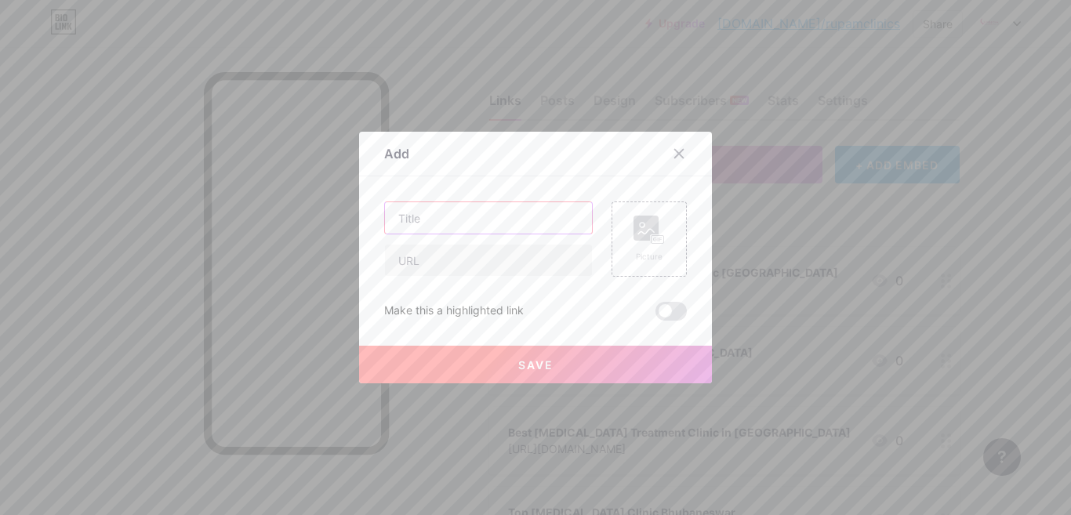
click at [445, 216] on input "text" at bounding box center [488, 217] width 207 height 31
paste input "[MEDICAL_DATA] Treatment Clinic For Skin, Bhubaneswar"
type input "[MEDICAL_DATA] Treatment Clinic For Skin, Bhubaneswar"
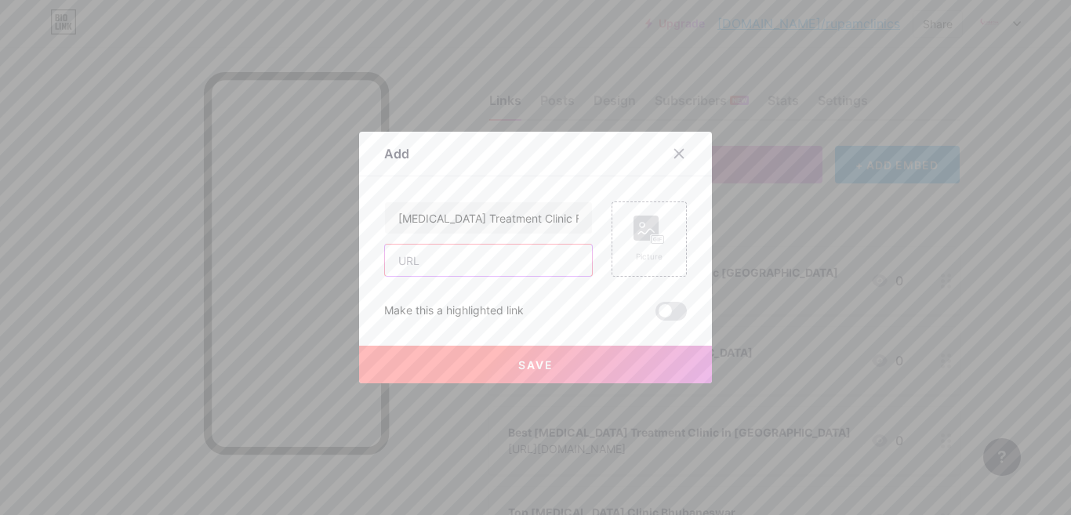
click at [454, 260] on input "text" at bounding box center [488, 260] width 207 height 31
paste input "[URL][DOMAIN_NAME]"
type input "[URL][DOMAIN_NAME]"
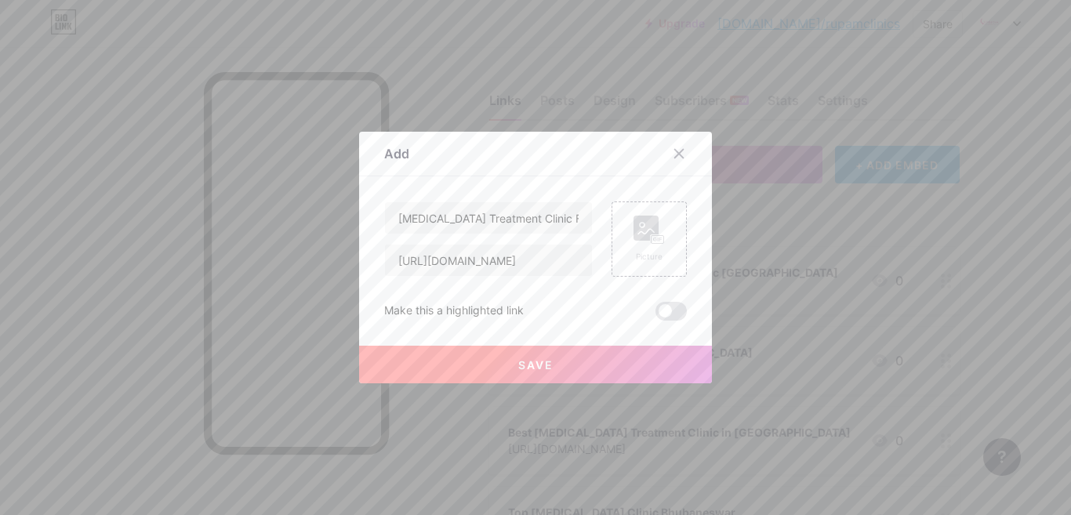
click at [530, 373] on button "Save" at bounding box center [535, 365] width 353 height 38
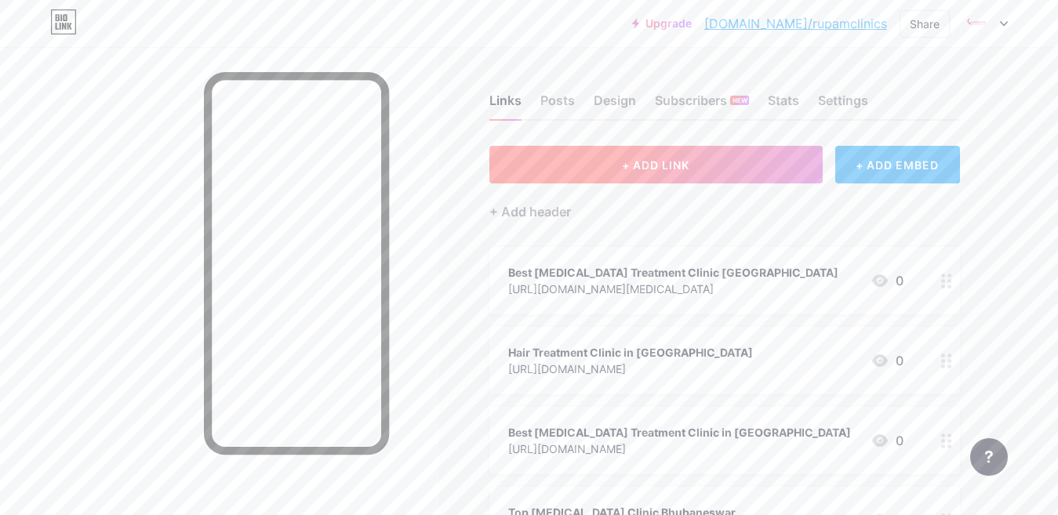
click at [601, 178] on button "+ ADD LINK" at bounding box center [655, 165] width 333 height 38
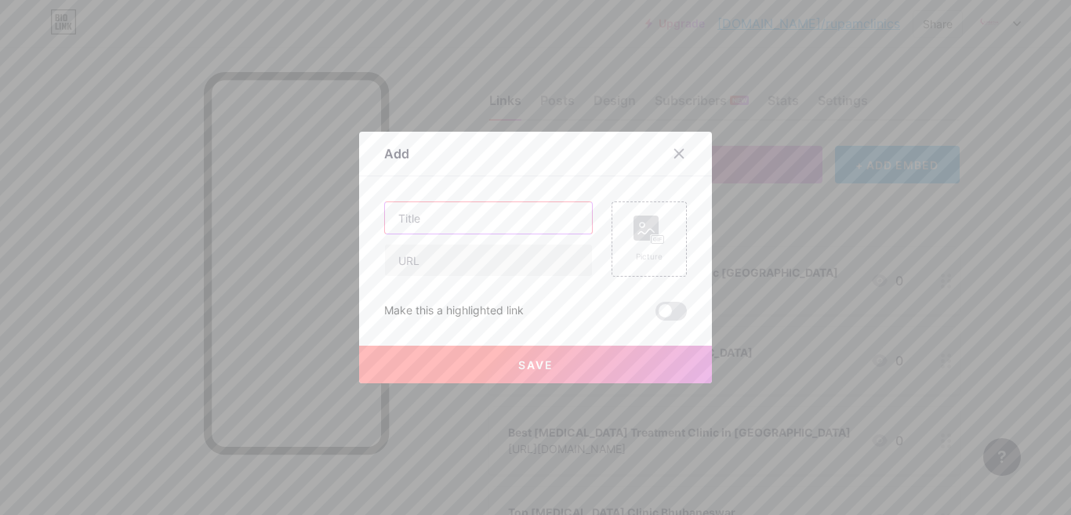
click at [452, 210] on input "text" at bounding box center [488, 217] width 207 height 31
paste input "[MEDICAL_DATA] Treatment in [GEOGRAPHIC_DATA]"
type input "[MEDICAL_DATA] Treatment in [GEOGRAPHIC_DATA]"
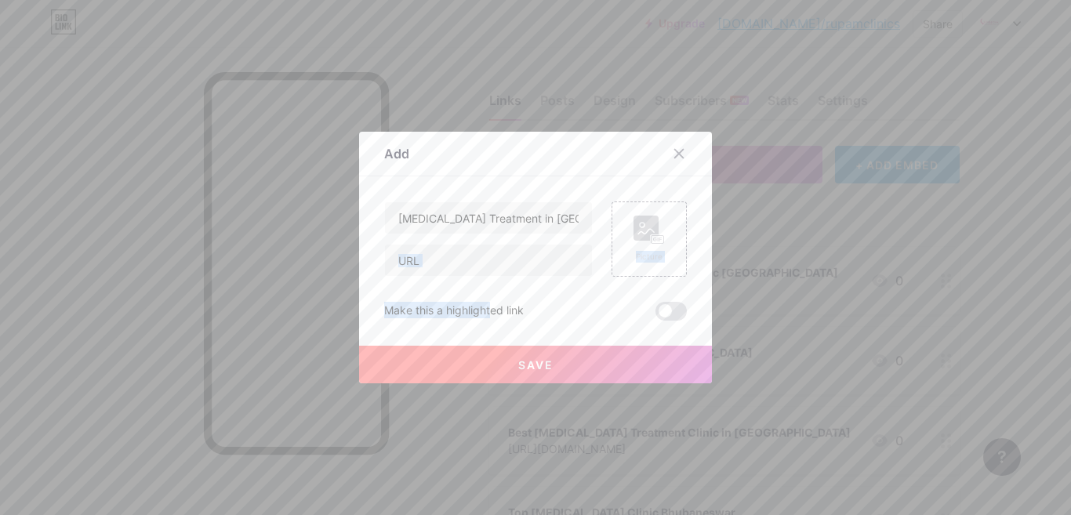
click at [449, 276] on div "[MEDICAL_DATA] Treatment in Bhubaneswar Picture Make this a highlighted link Sa…" at bounding box center [535, 261] width 303 height 119
click at [458, 259] on input "text" at bounding box center [488, 260] width 207 height 31
paste input "[URL][DOMAIN_NAME][MEDICAL_DATA][MEDICAL_DATA]"
type input "[URL][DOMAIN_NAME][MEDICAL_DATA][MEDICAL_DATA]"
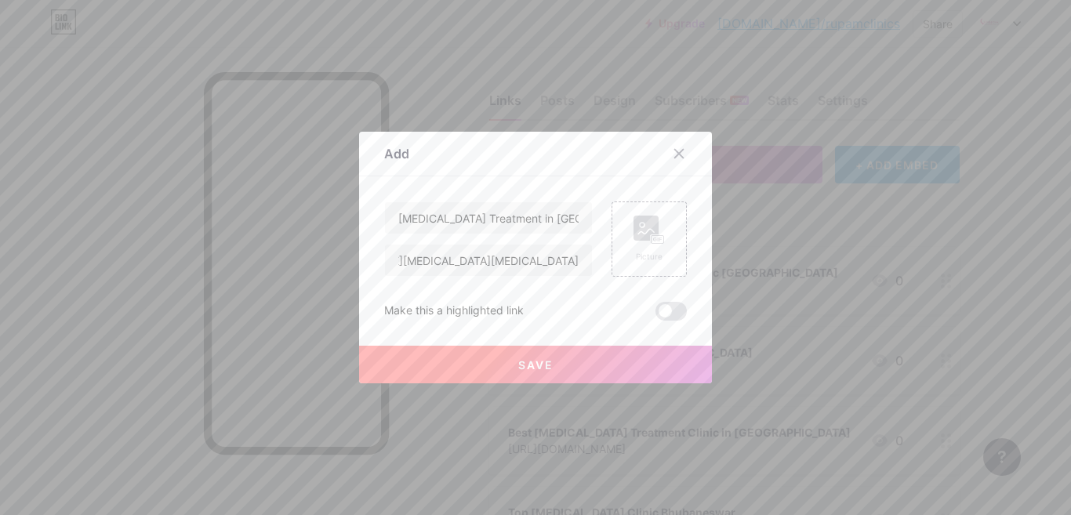
scroll to position [0, 0]
click at [508, 354] on button "Save" at bounding box center [535, 365] width 353 height 38
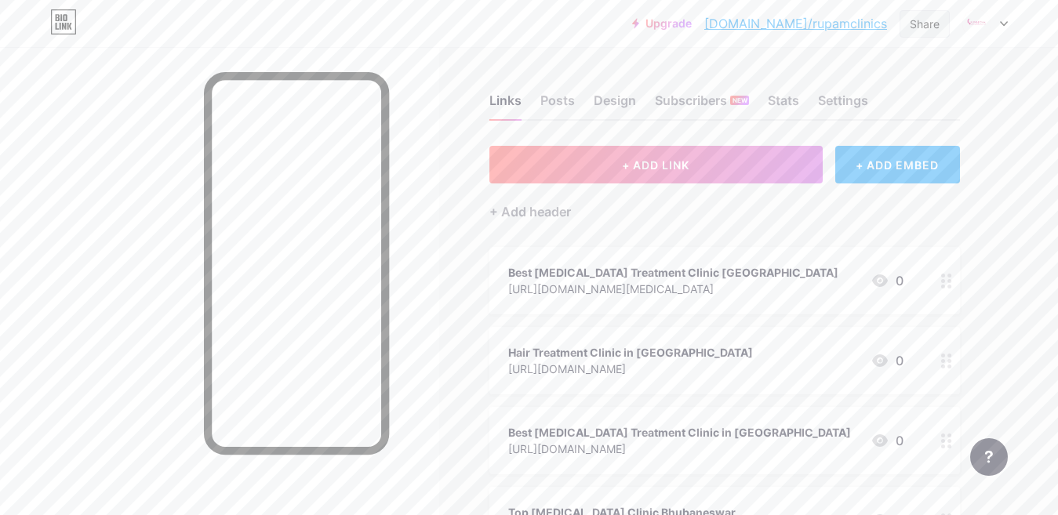
click at [918, 27] on div "Share" at bounding box center [925, 24] width 30 height 16
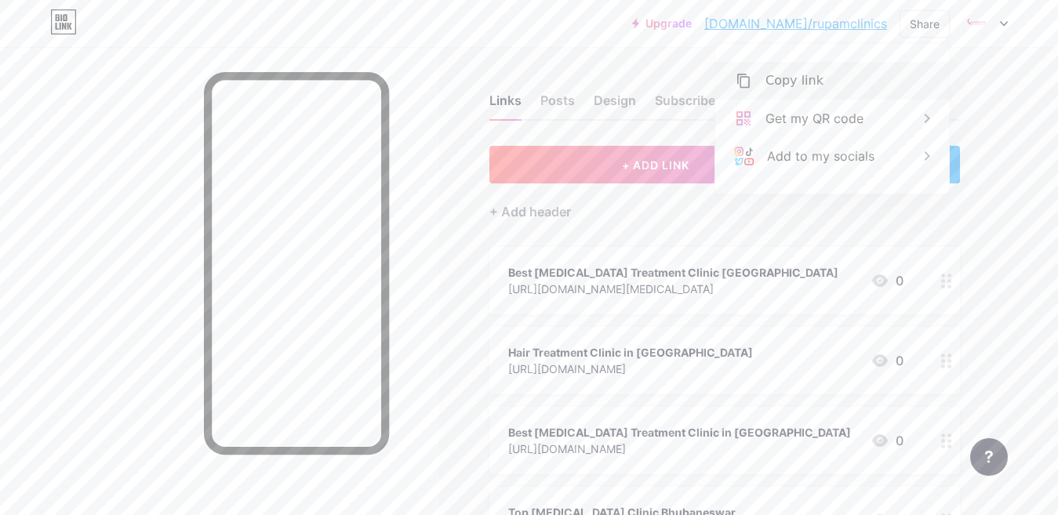
click at [807, 89] on div "Copy link" at bounding box center [794, 80] width 58 height 19
click at [656, 163] on span "+ ADD LINK" at bounding box center [655, 164] width 67 height 13
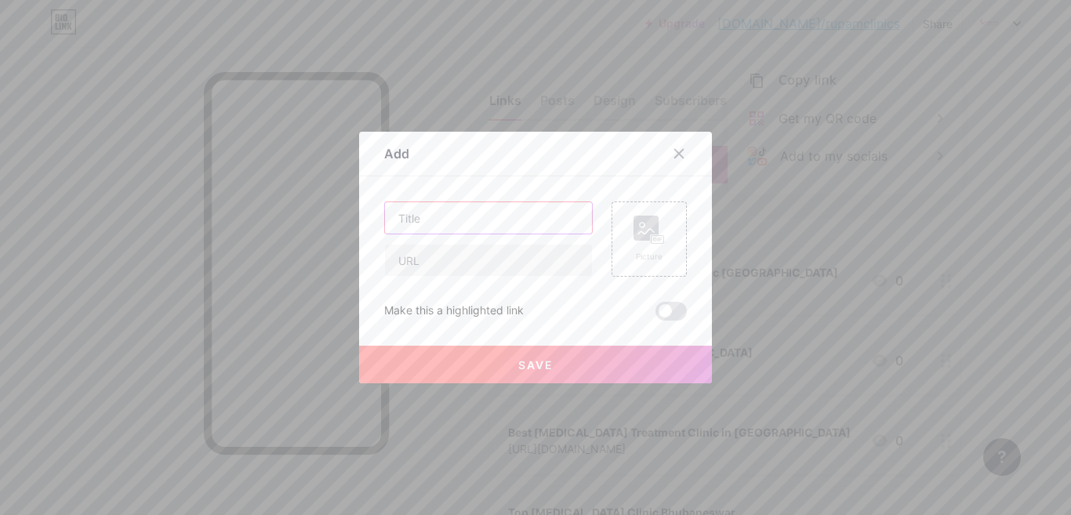
click at [426, 220] on input "text" at bounding box center [488, 217] width 207 height 31
click at [429, 260] on input "text" at bounding box center [488, 260] width 207 height 31
paste input "[URL][DOMAIN_NAME][MEDICAL_DATA]"
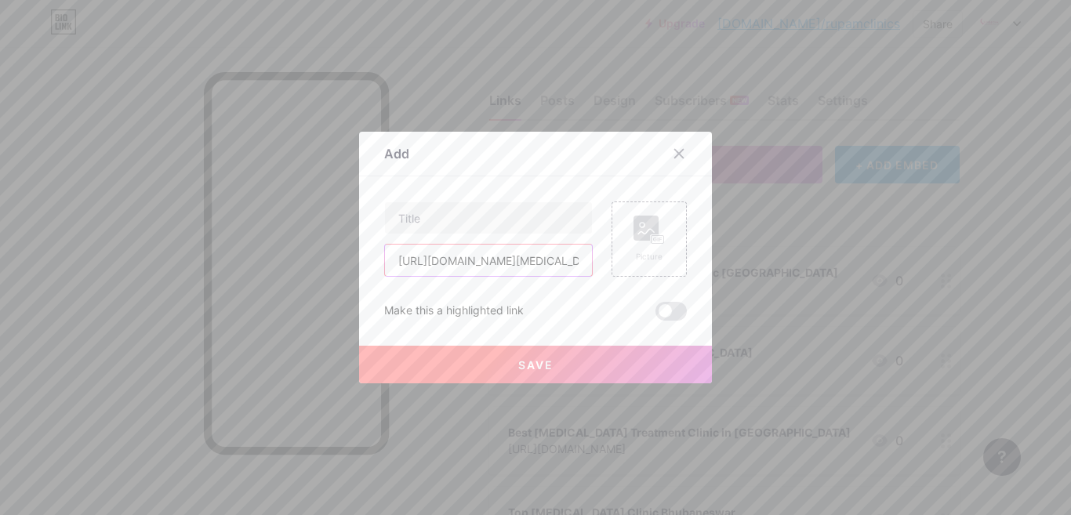
scroll to position [0, 463]
type input "[URL][DOMAIN_NAME][MEDICAL_DATA]"
click at [447, 230] on input "text" at bounding box center [488, 217] width 207 height 31
paste input "Best [MEDICAL_DATA] Treatment Clinic [GEOGRAPHIC_DATA]"
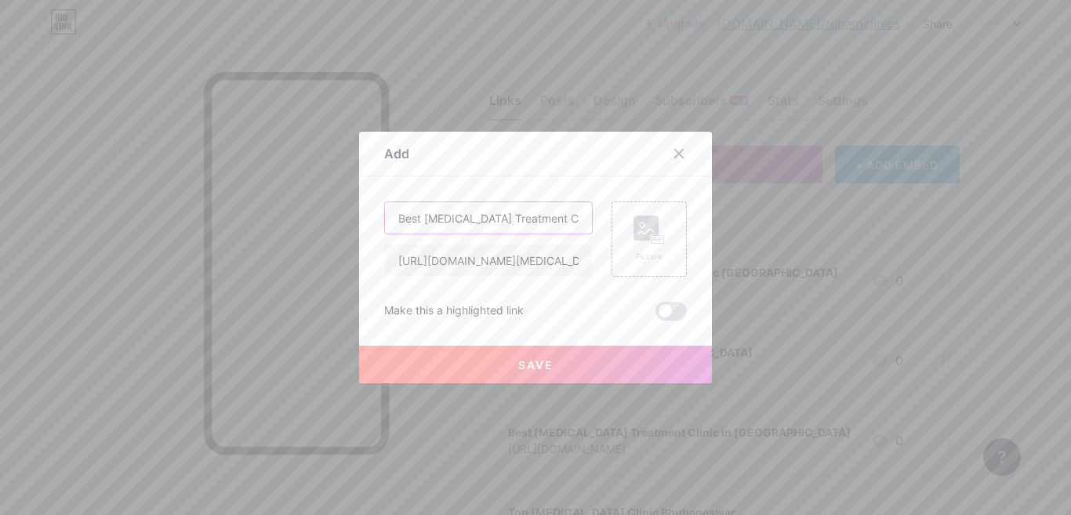
scroll to position [0, 86]
type input "Best [MEDICAL_DATA] Treatment Clinic [GEOGRAPHIC_DATA]"
click at [544, 361] on span "Save" at bounding box center [535, 364] width 35 height 13
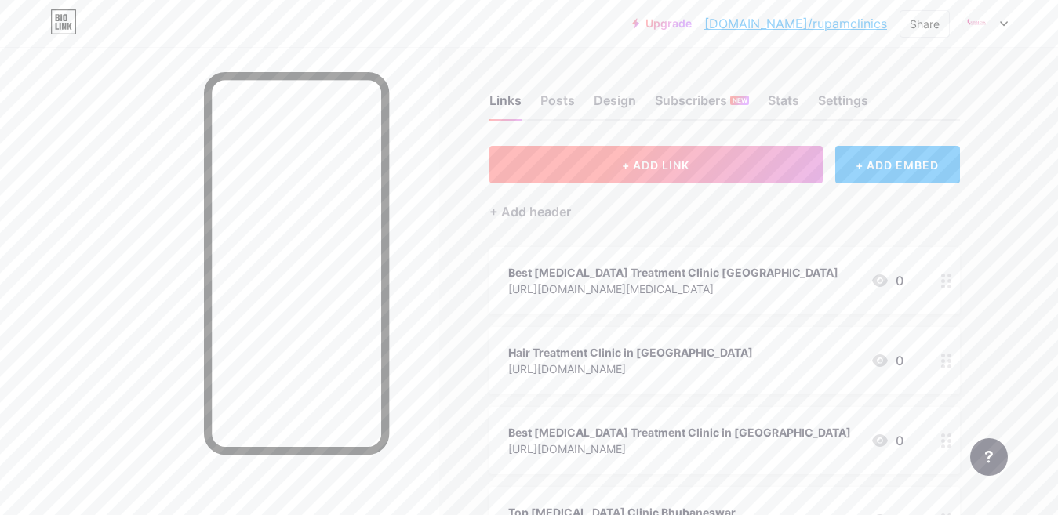
click at [657, 161] on span "+ ADD LINK" at bounding box center [655, 164] width 67 height 13
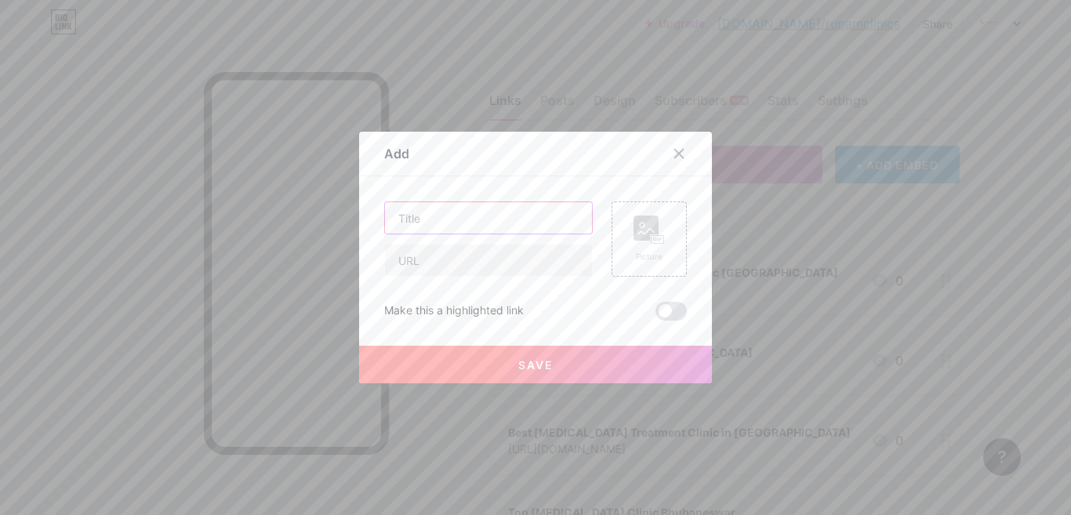
click at [446, 231] on input "text" at bounding box center [488, 217] width 207 height 31
paste input "Hair Treatment Clinic in [GEOGRAPHIC_DATA]"
type input "Hair Treatment Clinic in [GEOGRAPHIC_DATA]"
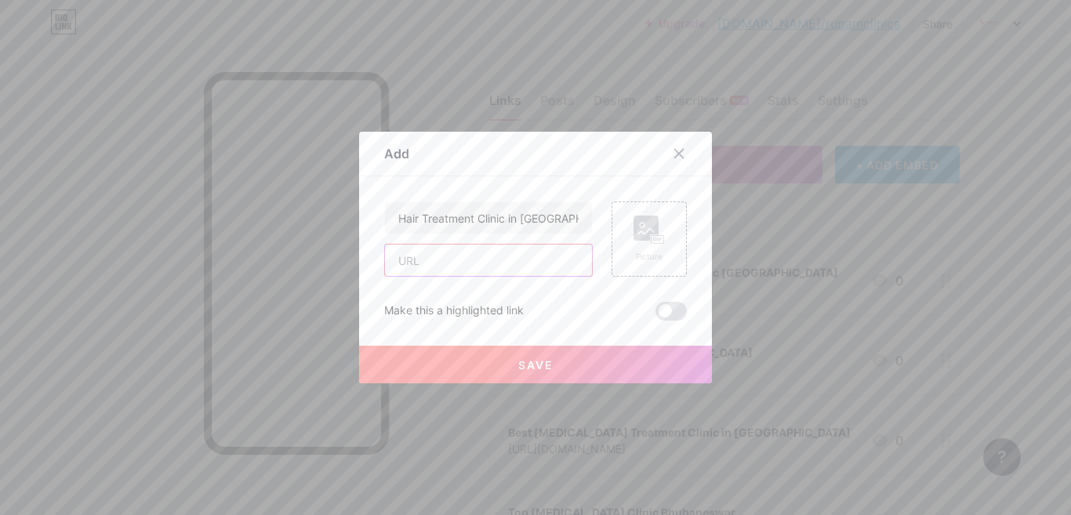
click at [480, 256] on input "text" at bounding box center [488, 260] width 207 height 31
paste input "[URL][DOMAIN_NAME][PERSON_NAME]"
type input "[URL][DOMAIN_NAME][PERSON_NAME]"
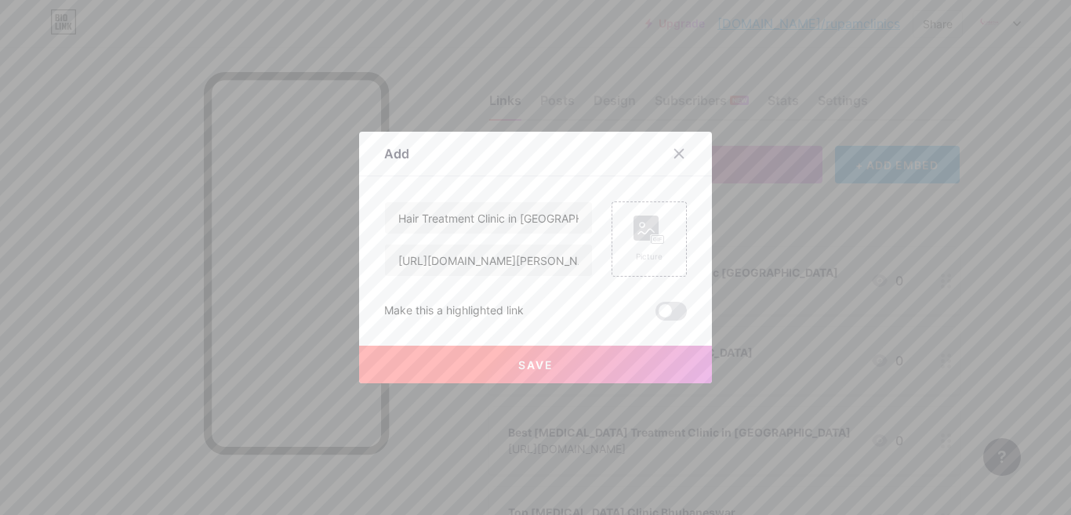
click at [530, 354] on button "Save" at bounding box center [535, 365] width 353 height 38
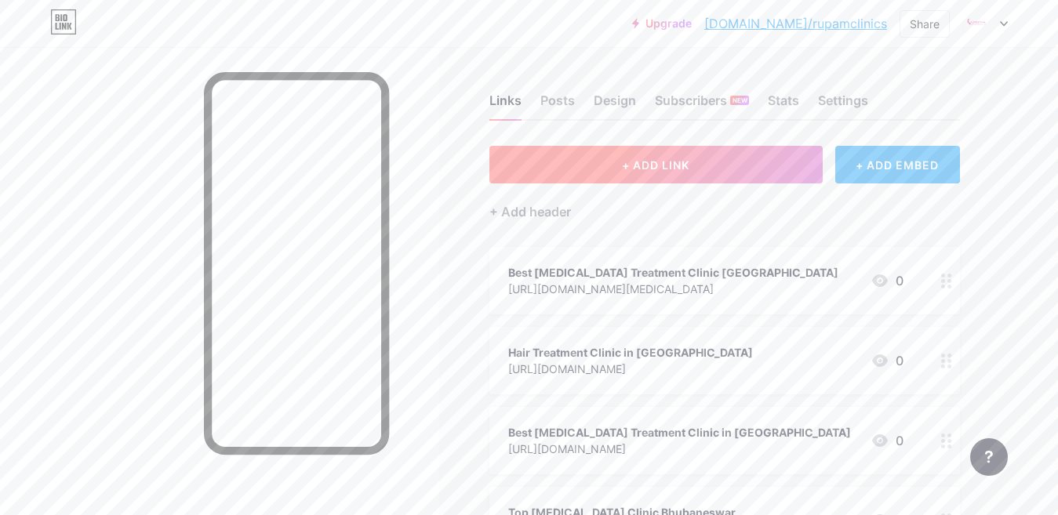
click at [645, 165] on span "+ ADD LINK" at bounding box center [655, 164] width 67 height 13
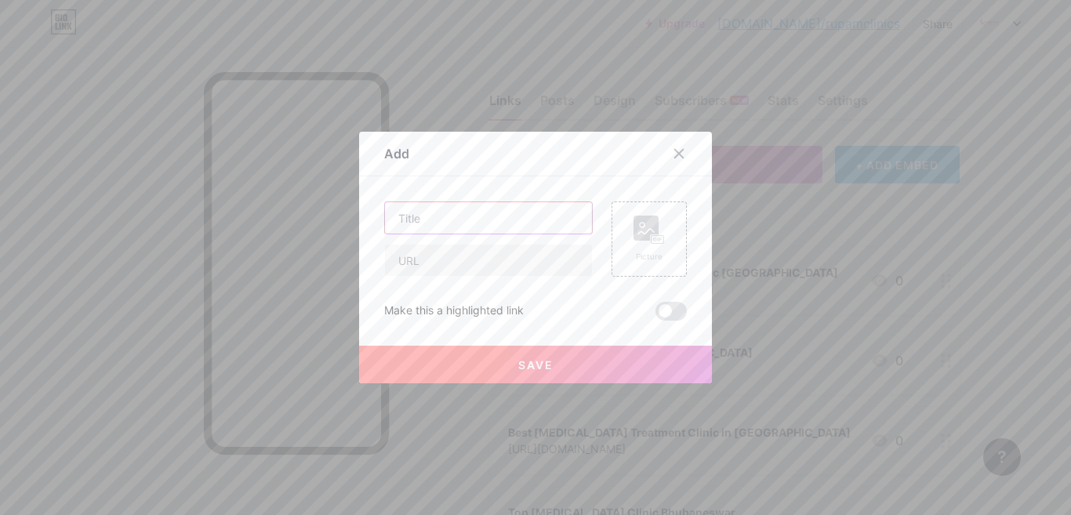
click at [481, 227] on input "text" at bounding box center [488, 217] width 207 height 31
paste input "Best Hydra Facial Treatment Clinic Bhubaneswar"
type input "Best Hydra Facial Treatment Clinic Bhubaneswar"
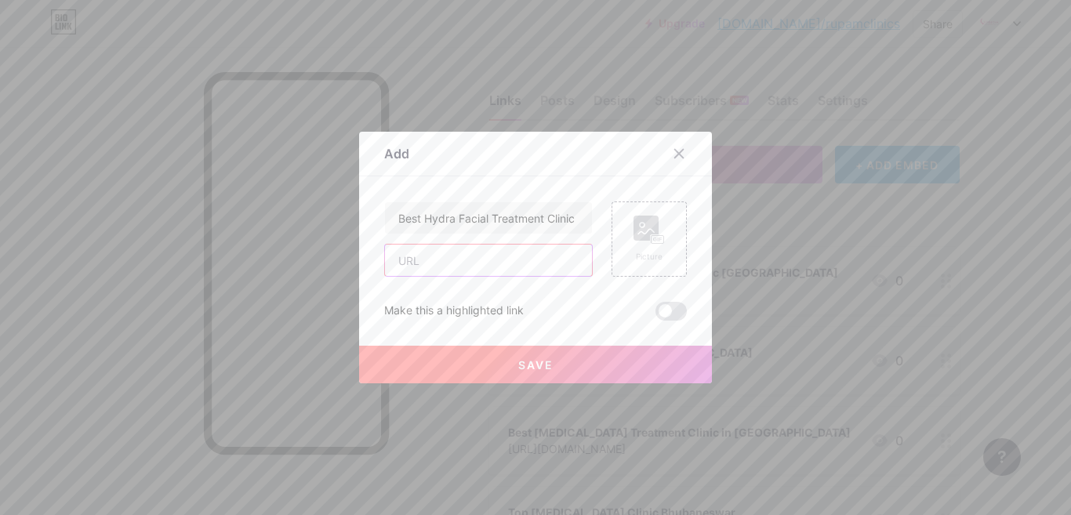
click at [488, 275] on input "text" at bounding box center [488, 260] width 207 height 31
paste input "[URL][DOMAIN_NAME]"
type input "[URL][DOMAIN_NAME]"
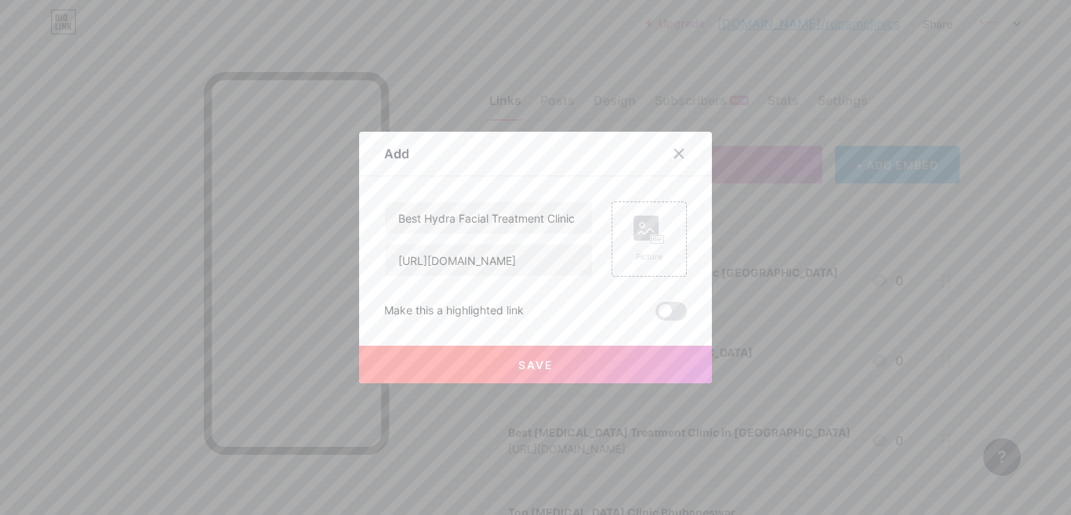
click at [525, 369] on span "Save" at bounding box center [535, 364] width 35 height 13
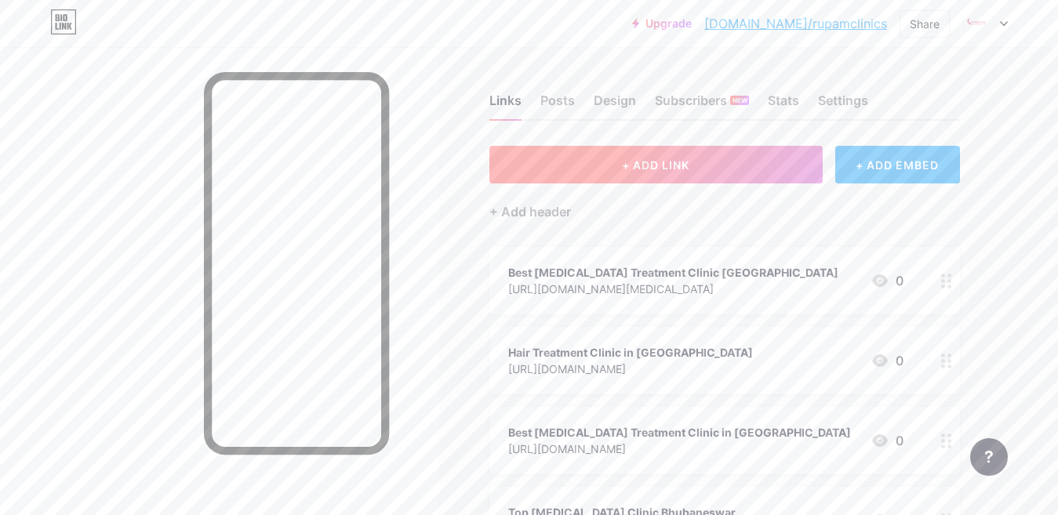
click at [648, 170] on span "+ ADD LINK" at bounding box center [655, 164] width 67 height 13
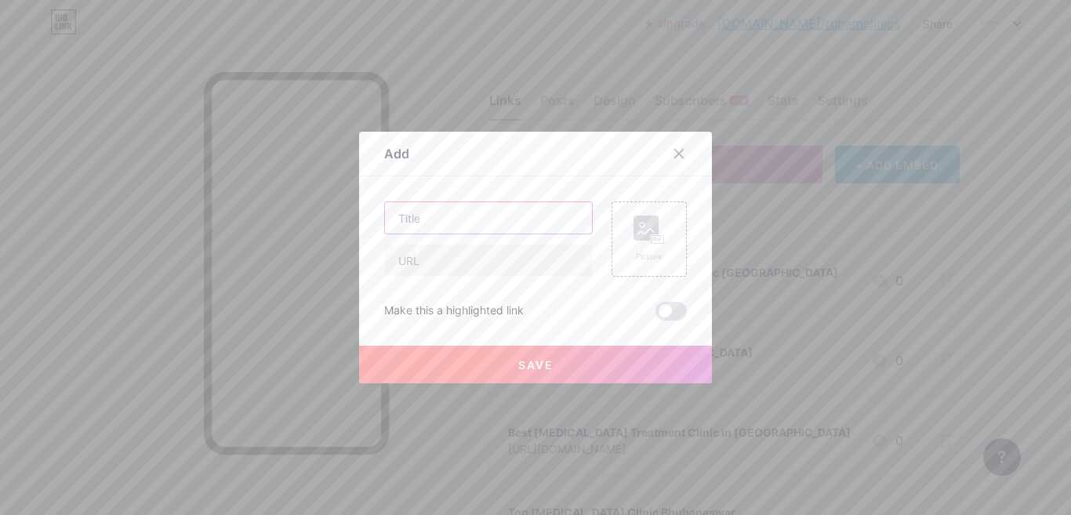
click at [486, 212] on input "text" at bounding box center [488, 217] width 207 height 31
paste input "Top [MEDICAL_DATA] Clinic Bhubaneswar"
type input "Top [MEDICAL_DATA] Clinic Bhubaneswar"
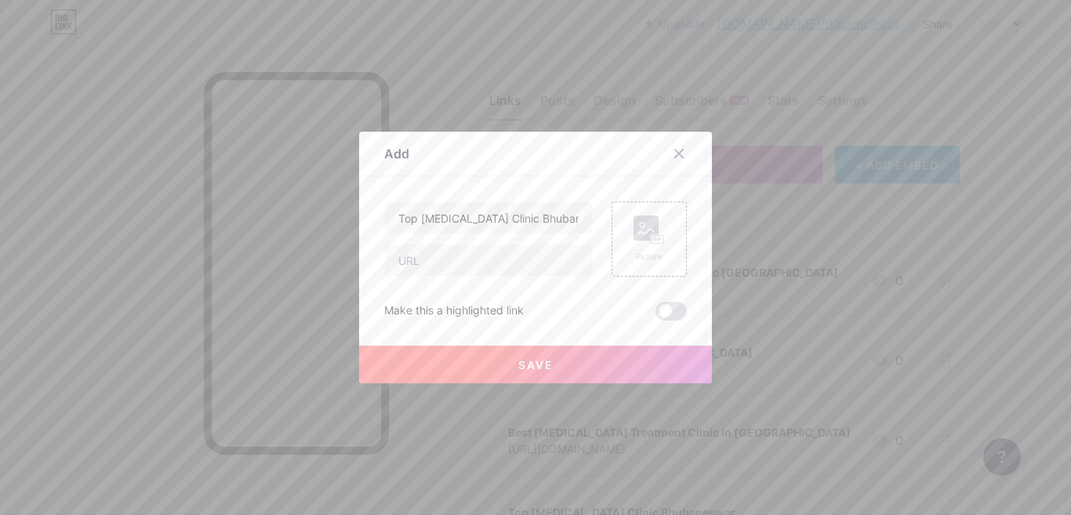
click at [450, 278] on div "Top [MEDICAL_DATA] Clinic Bhubaneswar Picture Make this a highlighted link Save" at bounding box center [535, 261] width 303 height 119
click at [452, 269] on input "text" at bounding box center [488, 260] width 207 height 31
paste input "[URL][DOMAIN_NAME][MEDICAL_DATA][PERSON_NAME]"
type input "[URL][DOMAIN_NAME][MEDICAL_DATA][PERSON_NAME]"
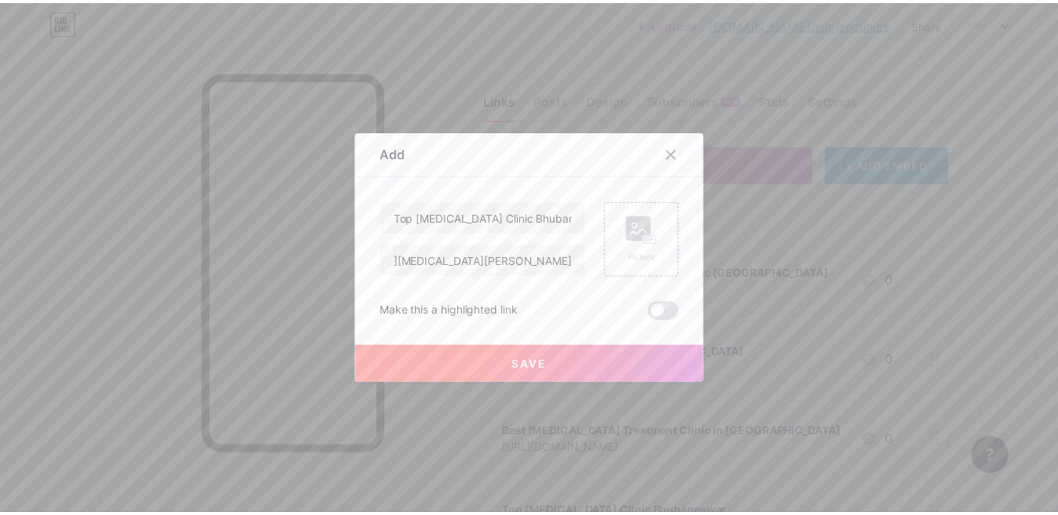
scroll to position [0, 0]
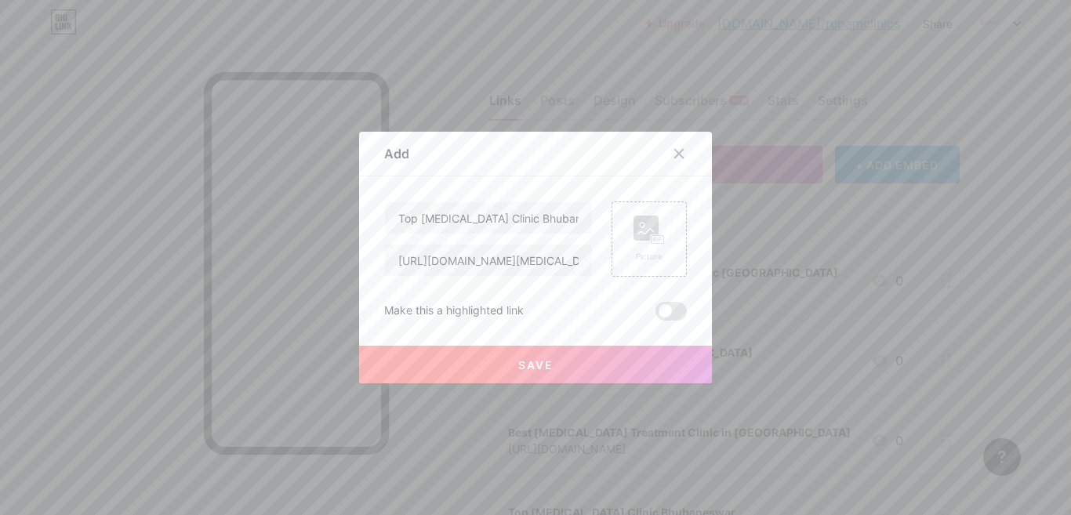
click at [524, 369] on span "Save" at bounding box center [535, 364] width 35 height 13
